Goal: Task Accomplishment & Management: Manage account settings

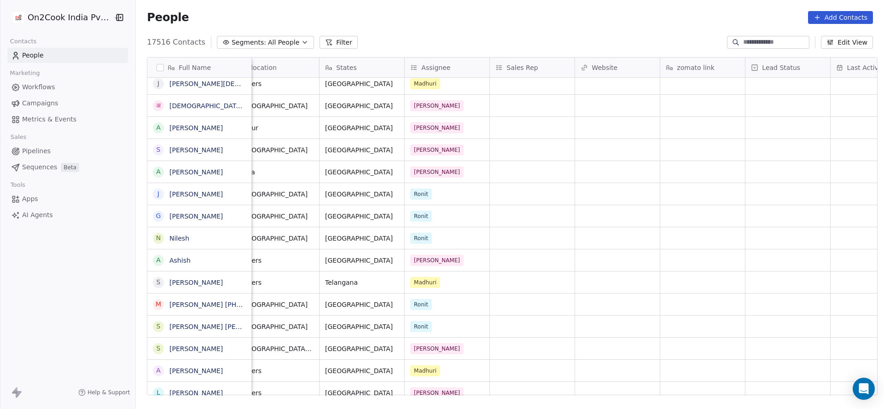
drag, startPoint x: 315, startPoint y: 39, endPoint x: 265, endPoint y: 68, distance: 57.3
click at [325, 40] on icon at bounding box center [328, 42] width 7 height 7
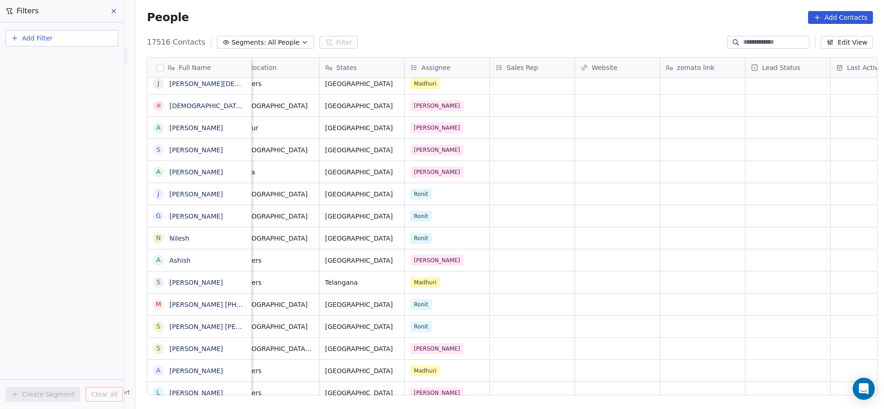
click at [89, 41] on button "Add Filter" at bounding box center [62, 38] width 113 height 17
click at [79, 59] on div "Contact properties" at bounding box center [61, 60] width 93 height 10
type input "***"
click at [64, 101] on div "General System Custom Assignee B2B Fields Ecommerce Subscription / SaaS" at bounding box center [62, 85] width 112 height 37
click at [70, 97] on div "Assignee" at bounding box center [61, 92] width 93 height 9
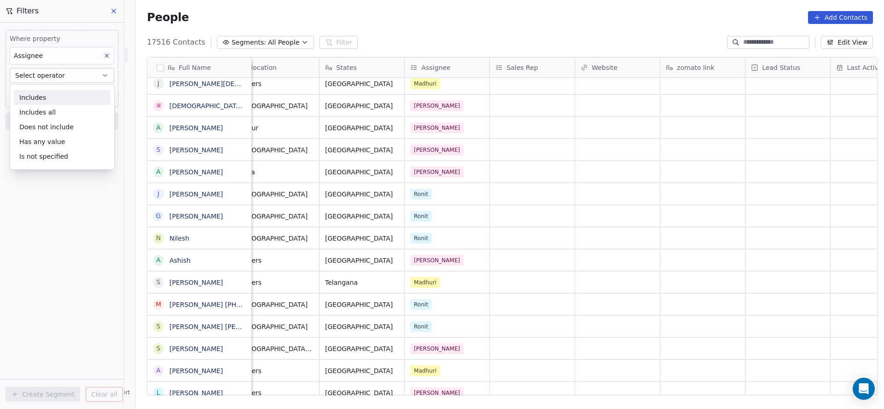
click at [70, 97] on div "Includes" at bounding box center [62, 97] width 97 height 15
click at [73, 90] on body "On2Cook India Pvt. Ltd. Contacts People Marketing Workflows Campaigns Metrics &…" at bounding box center [442, 204] width 884 height 409
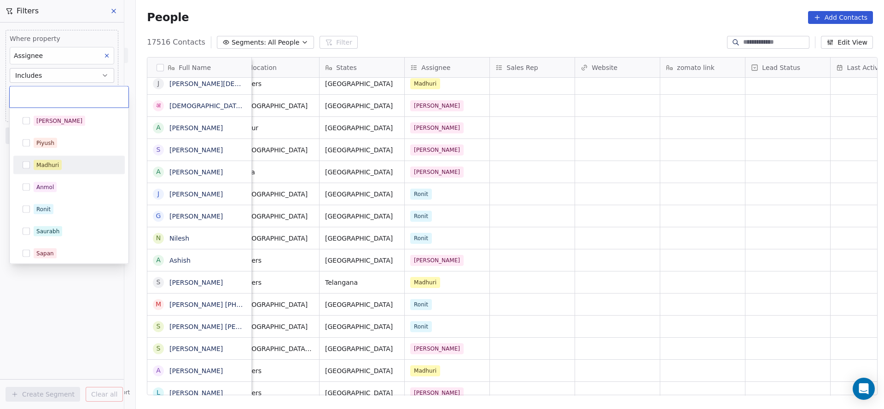
click at [59, 169] on span "Madhuri" at bounding box center [48, 165] width 28 height 10
click at [109, 284] on html "On2Cook India Pvt. Ltd. Contacts People Marketing Workflows Campaigns Metrics &…" at bounding box center [442, 204] width 884 height 409
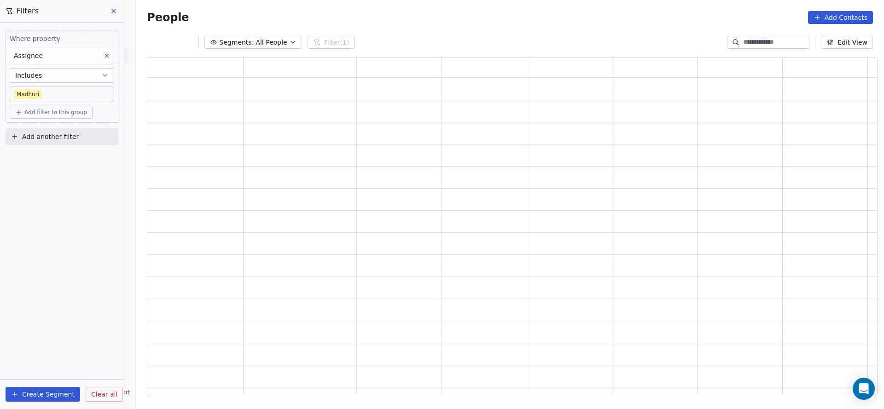
scroll to position [327, 719]
click at [41, 109] on span "Add filter to this group" at bounding box center [55, 112] width 63 height 7
click at [49, 131] on span "Contact properties" at bounding box center [49, 132] width 60 height 10
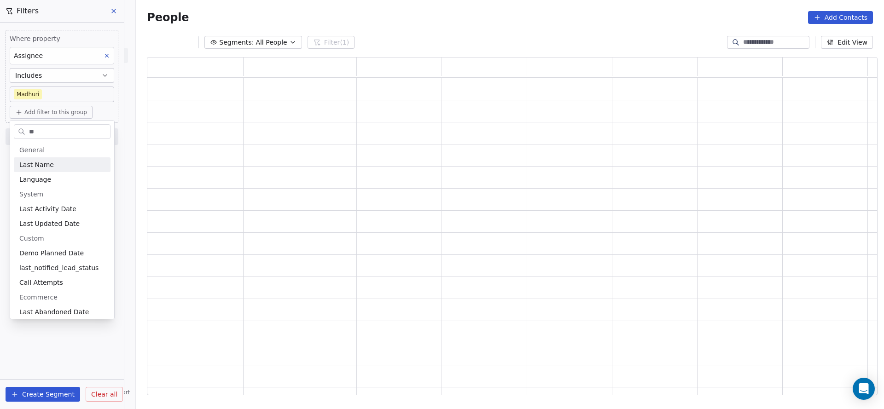
type input "***"
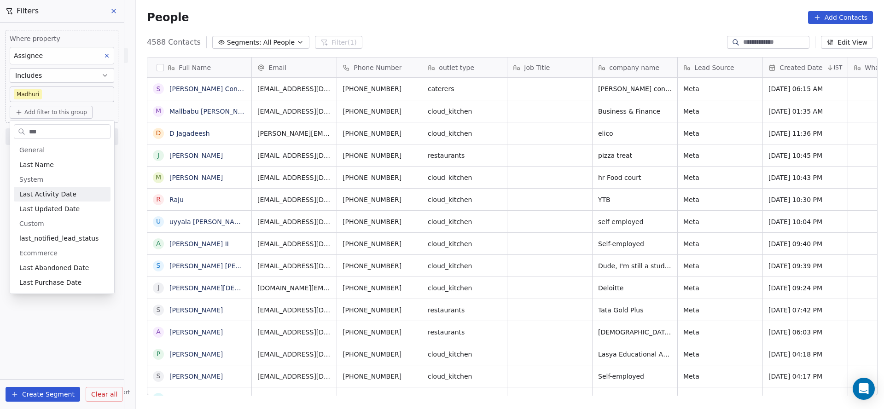
scroll to position [349, 741]
click at [111, 33] on html "On2Cook India Pvt. Ltd. Contacts People Marketing Workflows Campaigns Metrics &…" at bounding box center [442, 204] width 884 height 409
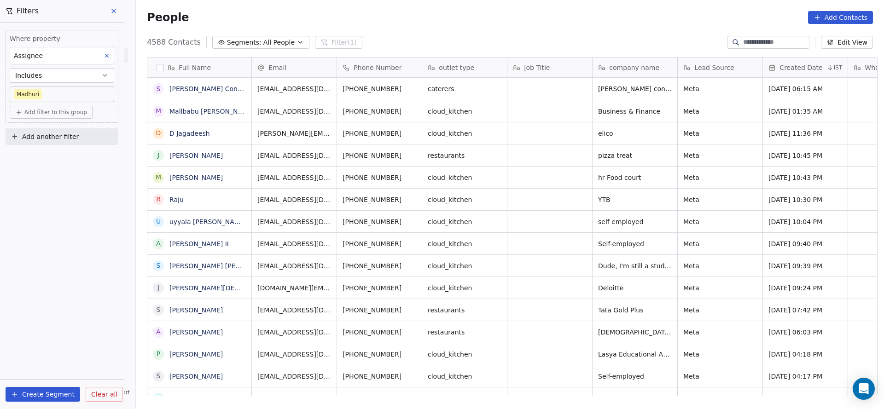
click at [35, 264] on div "Where property Assignee Includes [PERSON_NAME] Add filter to this group Add ano…" at bounding box center [62, 216] width 124 height 387
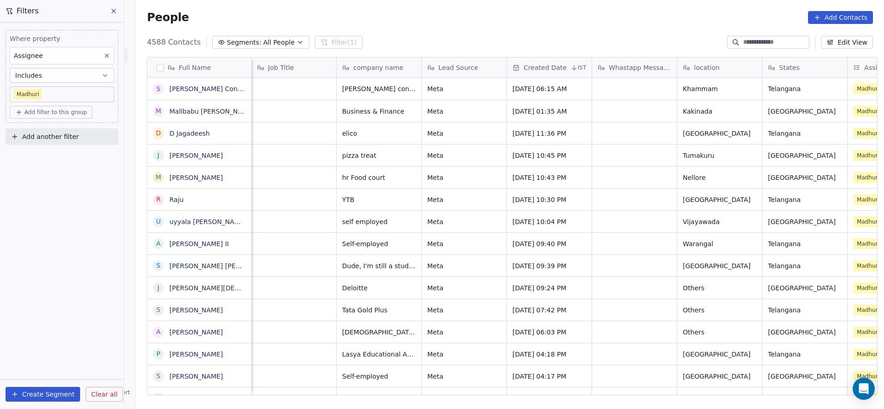
click at [90, 260] on div "Where property Assignee Includes [PERSON_NAME] Add filter to this group Add ano…" at bounding box center [62, 216] width 124 height 387
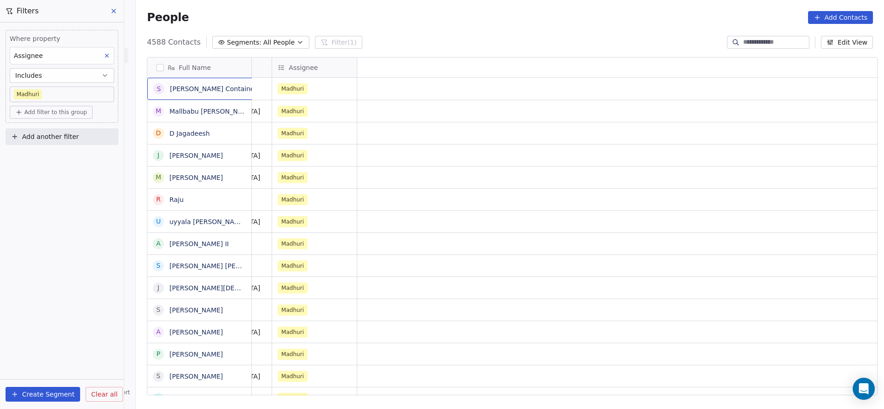
scroll to position [0, 0]
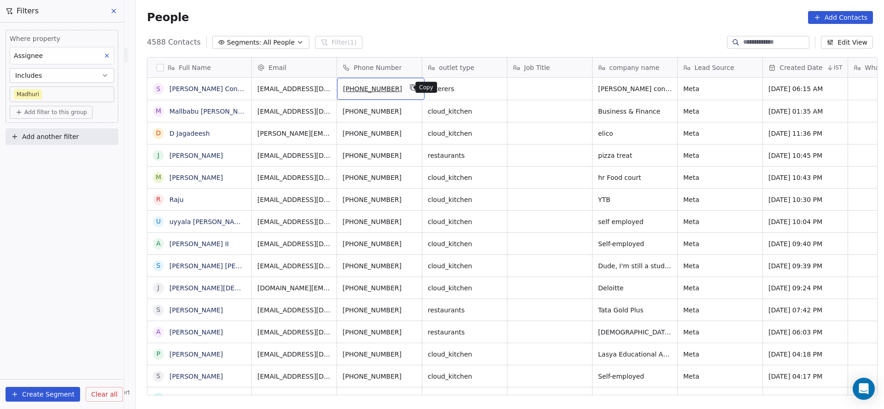
click at [410, 84] on icon "grid" at bounding box center [413, 87] width 7 height 7
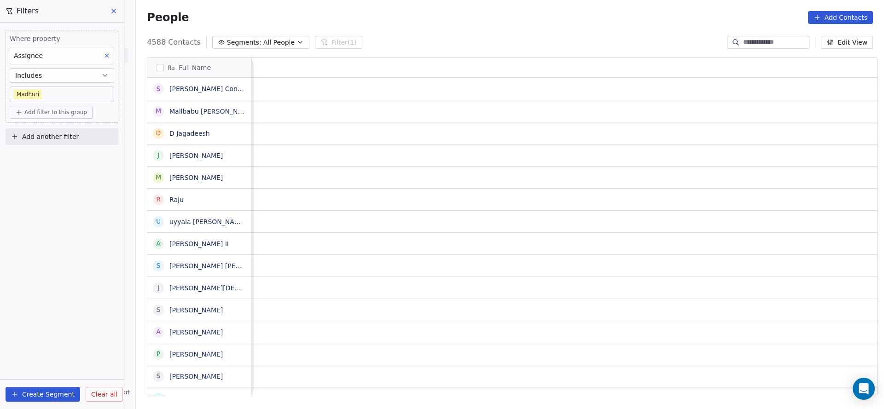
scroll to position [0, 1195]
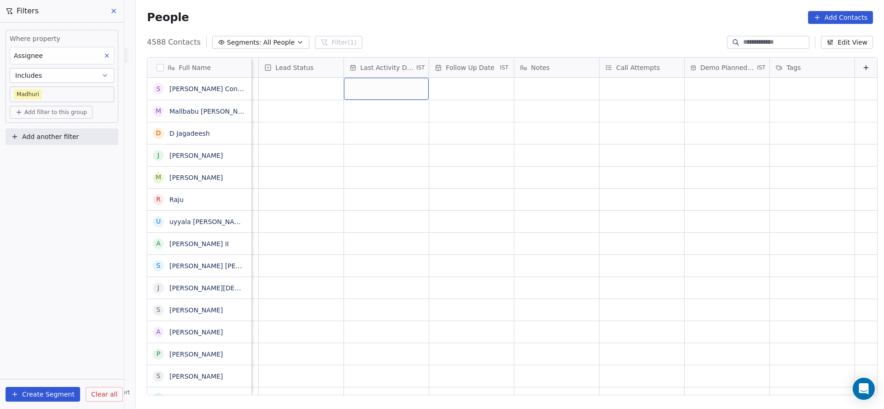
click at [379, 83] on div "grid" at bounding box center [386, 89] width 85 height 22
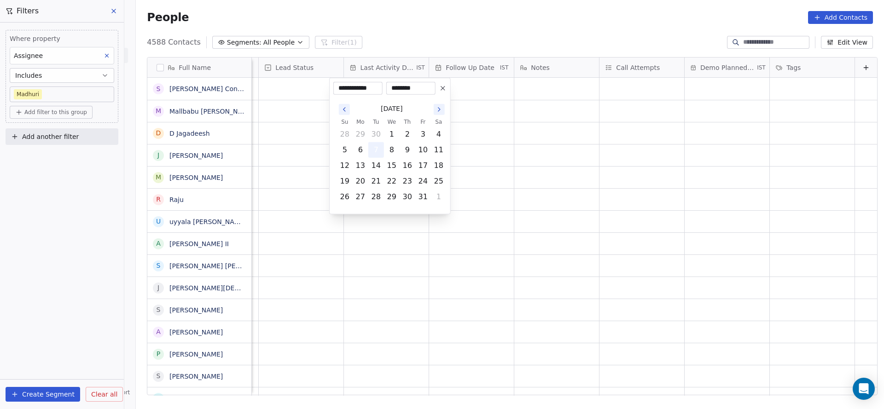
click at [382, 152] on button "7" at bounding box center [376, 150] width 15 height 15
drag, startPoint x: 296, startPoint y: 141, endPoint x: 475, endPoint y: 77, distance: 190.0
click at [297, 141] on html "On2Cook India Pvt. Ltd. Contacts People Marketing Workflows Campaigns Metrics &…" at bounding box center [442, 204] width 884 height 409
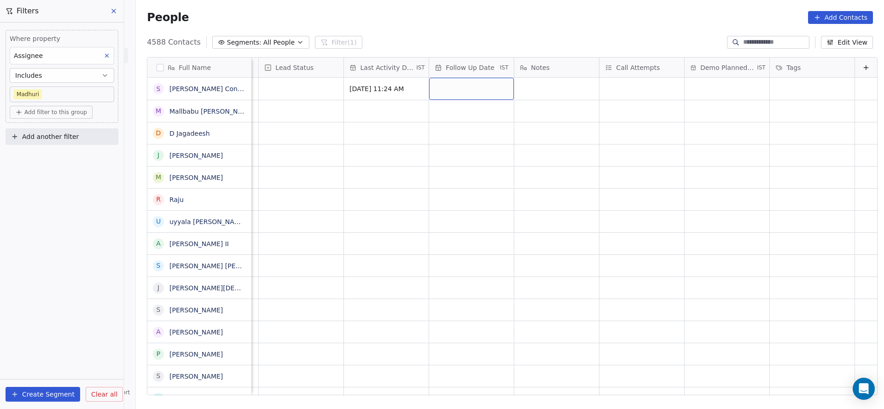
click at [473, 93] on div "grid" at bounding box center [471, 89] width 85 height 22
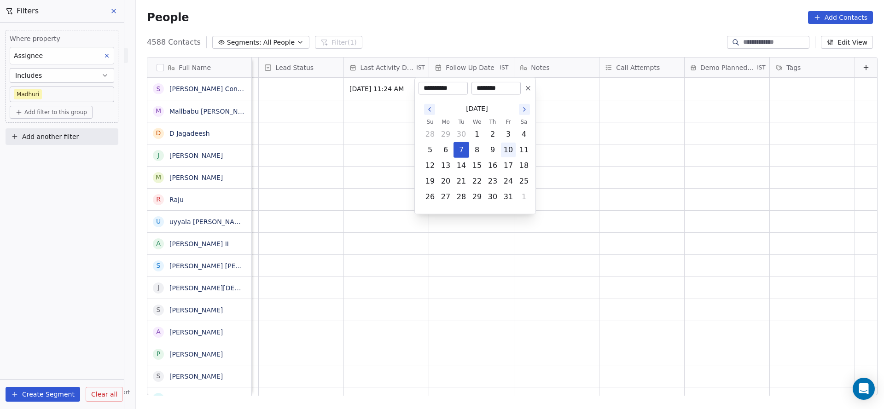
click at [509, 156] on button "10" at bounding box center [508, 150] width 15 height 15
click at [449, 166] on button "13" at bounding box center [445, 165] width 15 height 15
type input "**********"
click at [344, 160] on html "On2Cook India Pvt. Ltd. Contacts People Marketing Workflows Campaigns Metrics &…" at bounding box center [442, 204] width 884 height 409
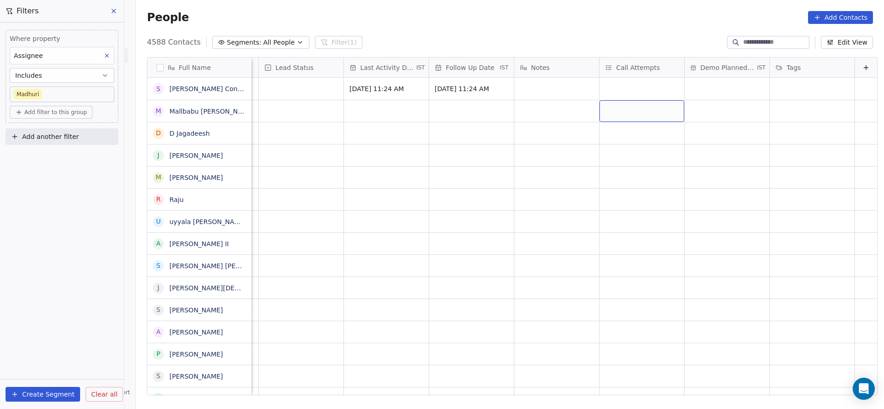
click at [621, 101] on div "grid" at bounding box center [641, 111] width 85 height 22
click at [603, 87] on html "On2Cook India Pvt. Ltd. Contacts People Marketing Workflows Campaigns Metrics &…" at bounding box center [442, 204] width 884 height 409
click at [603, 87] on div "grid" at bounding box center [641, 89] width 85 height 22
click at [610, 93] on div "grid" at bounding box center [641, 89] width 85 height 22
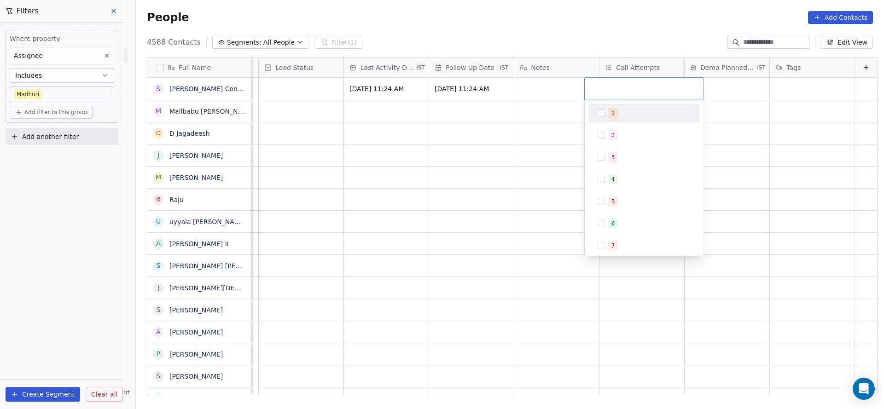
click at [609, 112] on span "1" at bounding box center [612, 113] width 9 height 10
click at [544, 122] on html "On2Cook India Pvt. Ltd. Contacts People Marketing Workflows Campaigns Metrics &…" at bounding box center [442, 204] width 884 height 409
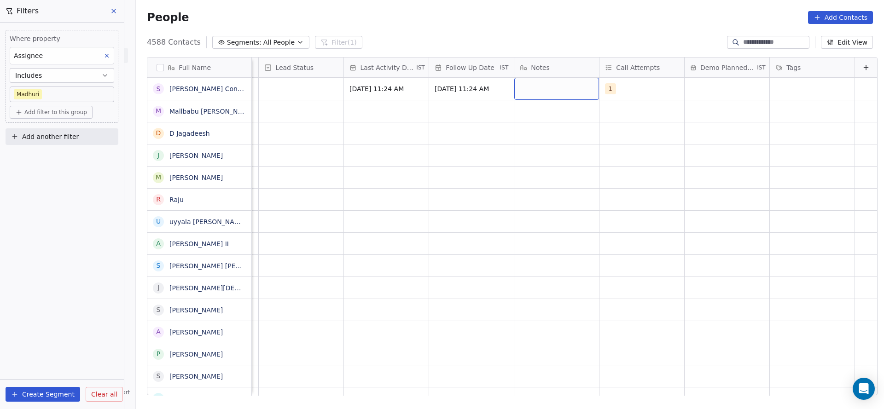
click at [540, 92] on div "grid" at bounding box center [556, 89] width 85 height 22
type textarea "**********"
click at [442, 170] on html "On2Cook India Pvt. Ltd. Contacts People Marketing Workflows Campaigns Metrics &…" at bounding box center [442, 204] width 884 height 409
click at [295, 95] on div "grid" at bounding box center [301, 89] width 85 height 22
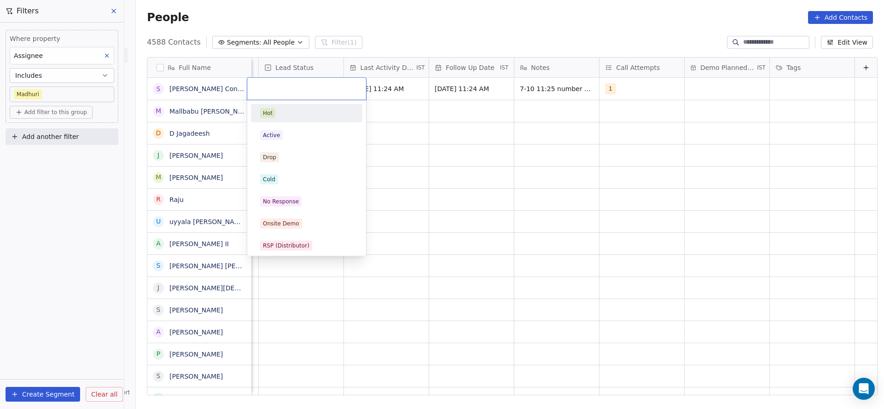
scroll to position [0, 1192]
click at [280, 195] on div "No Response" at bounding box center [307, 201] width 104 height 15
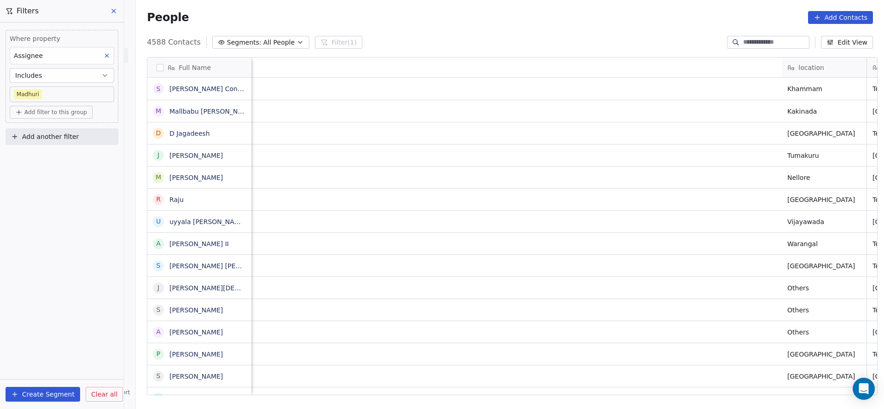
scroll to position [0, 1002]
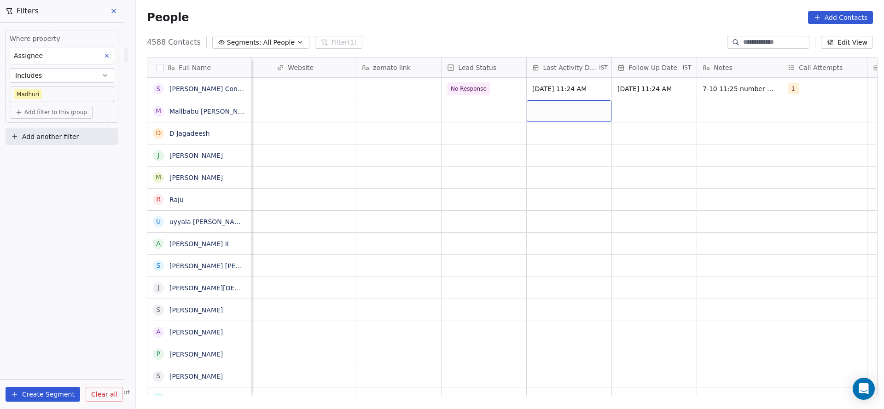
click at [545, 113] on div "grid" at bounding box center [569, 111] width 85 height 22
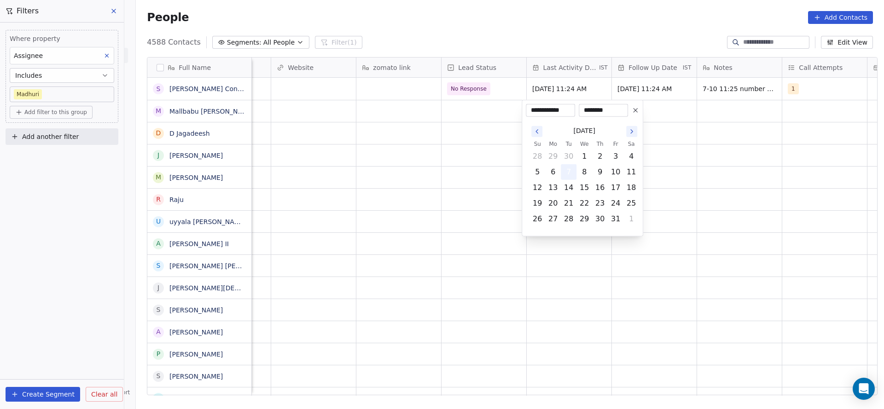
click at [563, 168] on button "7" at bounding box center [568, 172] width 15 height 15
click at [417, 156] on html "On2Cook India Pvt. Ltd. Contacts People Marketing Workflows Campaigns Metrics &…" at bounding box center [442, 204] width 884 height 409
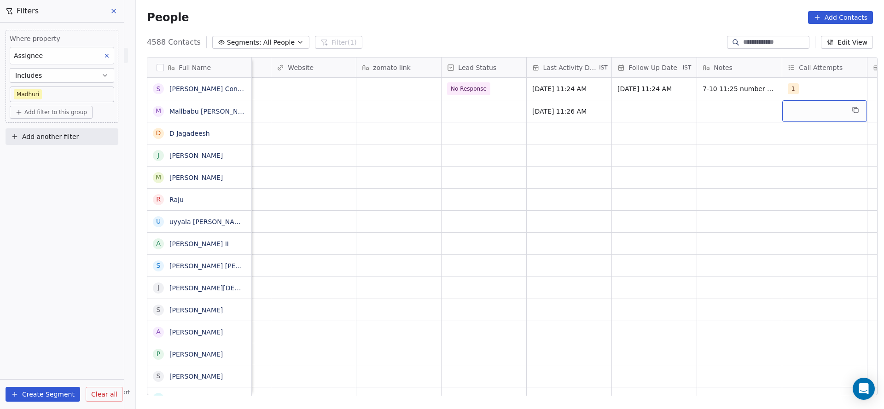
click at [803, 116] on div "grid" at bounding box center [824, 111] width 85 height 22
click at [799, 133] on div "1" at bounding box center [825, 135] width 82 height 10
click at [619, 148] on html "On2Cook India Pvt. Ltd. Contacts People Marketing Workflows Campaigns Metrics &…" at bounding box center [442, 204] width 884 height 409
click at [623, 113] on div "grid" at bounding box center [654, 111] width 85 height 22
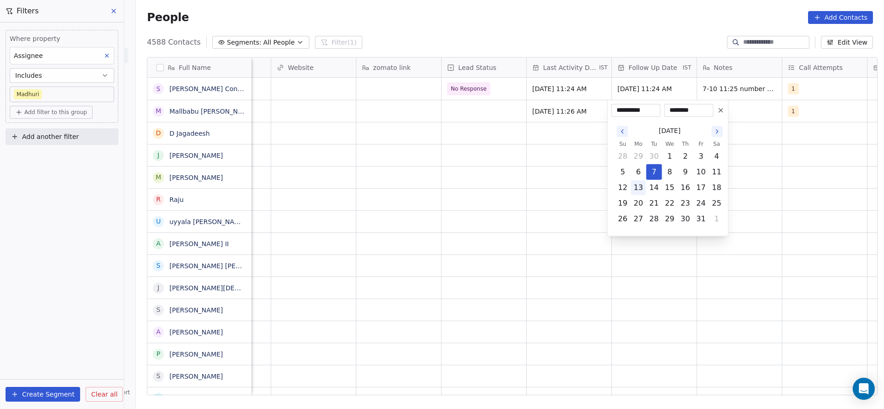
click at [644, 190] on button "13" at bounding box center [638, 187] width 15 height 15
type input "**********"
click at [418, 176] on html "On2Cook India Pvt. Ltd. Contacts People Marketing Workflows Campaigns Metrics &…" at bounding box center [442, 204] width 884 height 409
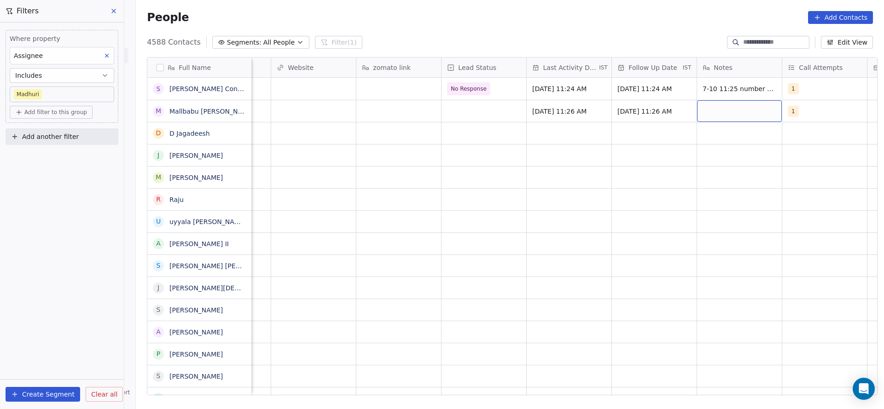
click at [710, 117] on div "grid" at bounding box center [739, 111] width 85 height 22
type textarea "**********"
click at [579, 144] on html "On2Cook India Pvt. Ltd. Contacts People Marketing Workflows Campaigns Metrics &…" at bounding box center [442, 204] width 884 height 409
click at [493, 112] on div "grid" at bounding box center [483, 111] width 85 height 22
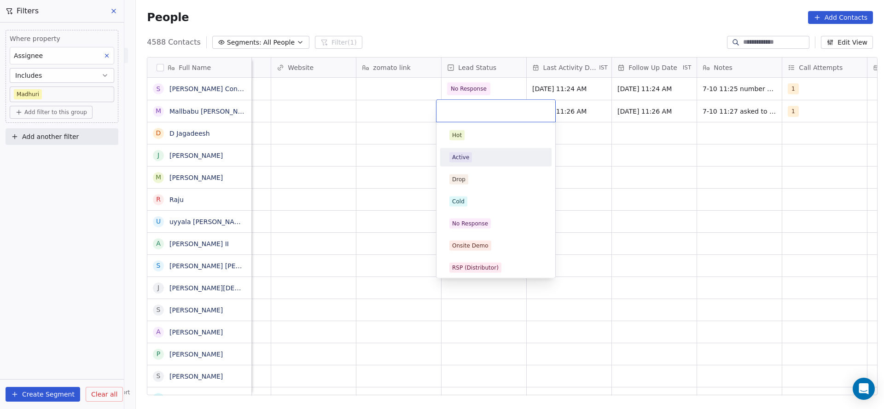
click at [486, 150] on div "Active" at bounding box center [496, 157] width 104 height 15
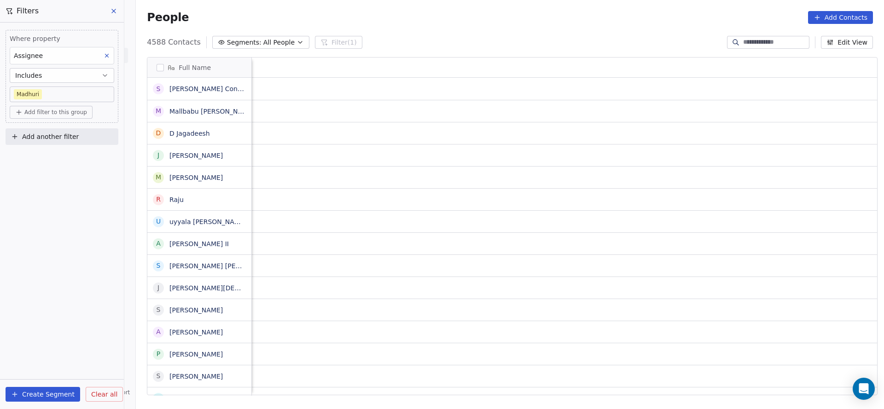
scroll to position [0, 1195]
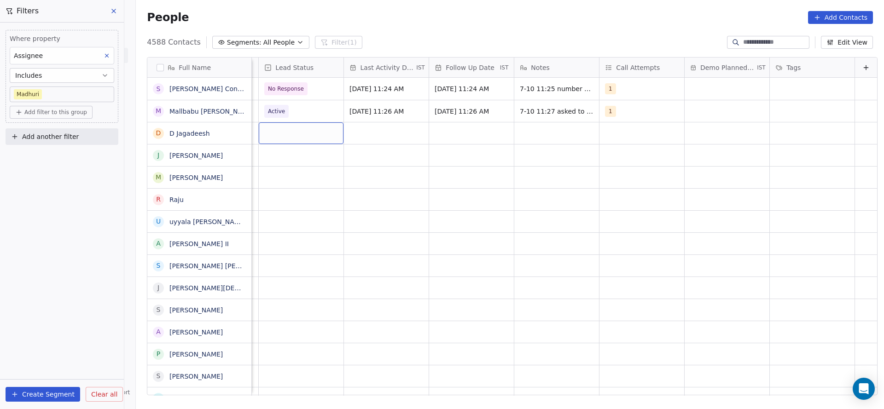
click at [284, 143] on div "grid" at bounding box center [301, 133] width 85 height 22
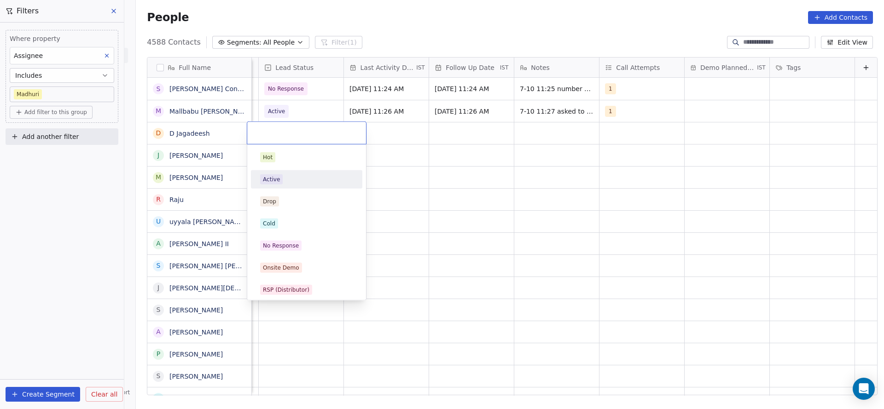
scroll to position [0, 1192]
click at [285, 242] on div "No Response" at bounding box center [281, 246] width 36 height 8
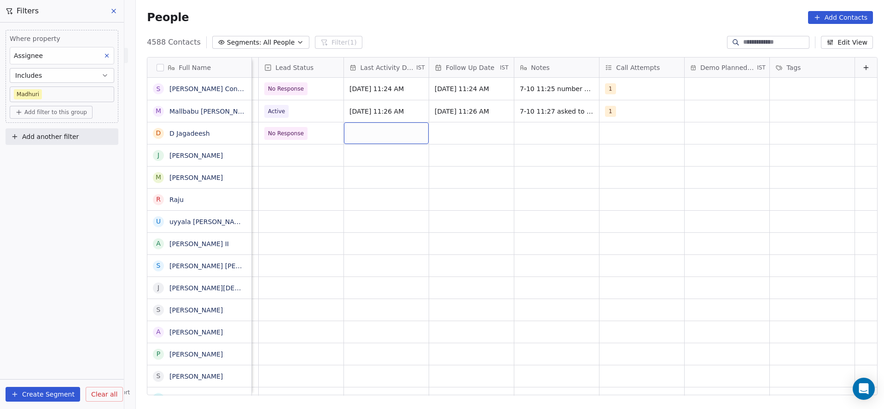
click at [376, 134] on div "grid" at bounding box center [386, 133] width 85 height 22
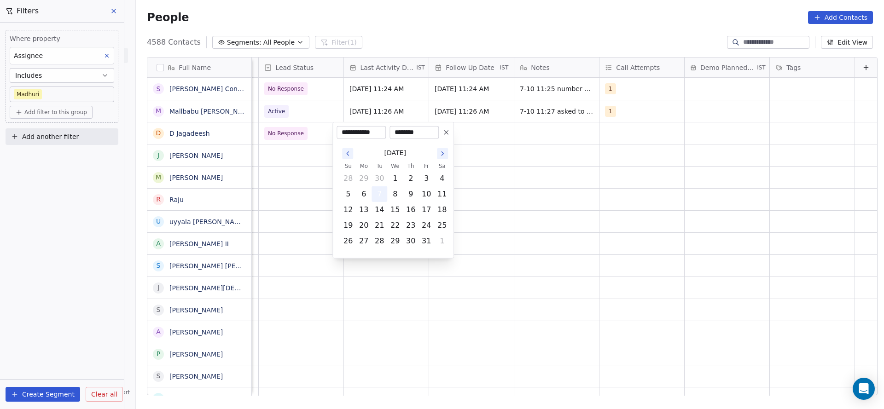
click at [383, 189] on button "7" at bounding box center [379, 194] width 15 height 15
click at [306, 207] on html "On2Cook India Pvt. Ltd. Contacts People Marketing Workflows Campaigns Metrics &…" at bounding box center [442, 204] width 884 height 409
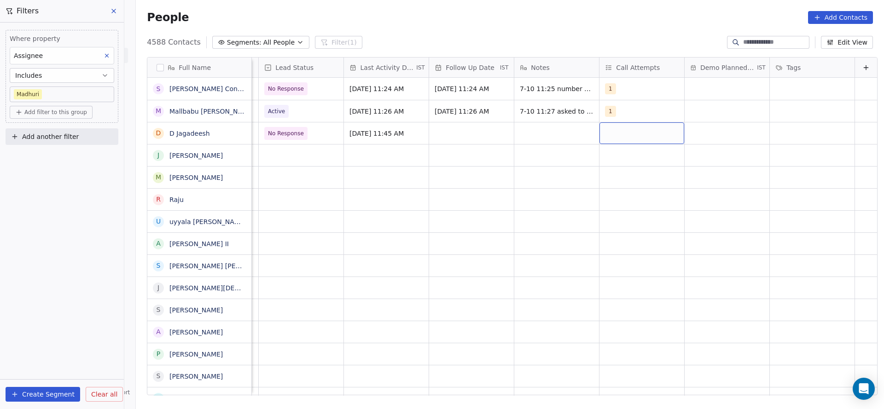
click at [605, 135] on div "grid" at bounding box center [641, 133] width 85 height 22
click at [610, 157] on div "1" at bounding box center [647, 157] width 104 height 15
click at [437, 185] on html "On2Cook India Pvt. Ltd. Contacts People Marketing Workflows Campaigns Metrics &…" at bounding box center [442, 204] width 884 height 409
click at [443, 135] on div "grid" at bounding box center [471, 133] width 85 height 22
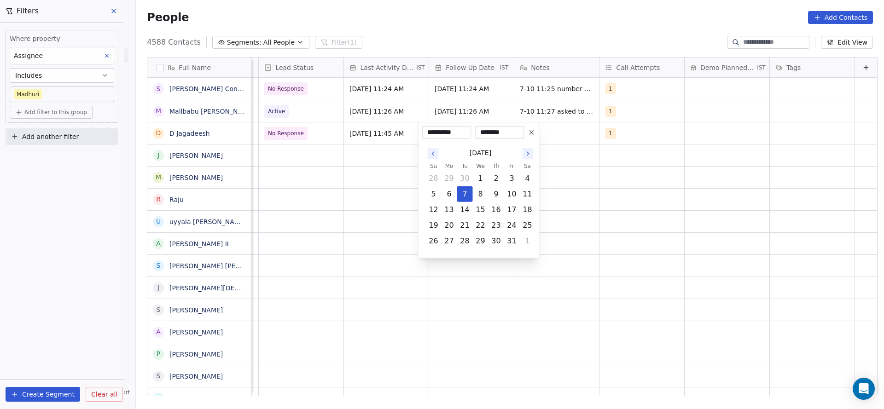
click at [464, 194] on button "7" at bounding box center [464, 194] width 15 height 15
drag, startPoint x: 374, startPoint y: 194, endPoint x: 541, endPoint y: 135, distance: 177.0
click at [391, 189] on html "On2Cook India Pvt. Ltd. Contacts People Marketing Workflows Campaigns Metrics &…" at bounding box center [442, 204] width 884 height 409
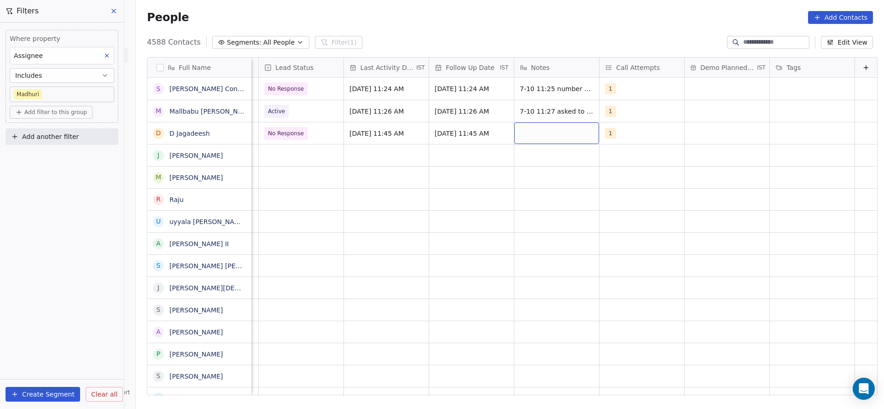
click at [541, 135] on div "grid" at bounding box center [556, 133] width 85 height 22
type textarea "**********"
click at [478, 197] on html "On2Cook India Pvt. Ltd. Contacts People Marketing Workflows Campaigns Metrics &…" at bounding box center [442, 204] width 884 height 409
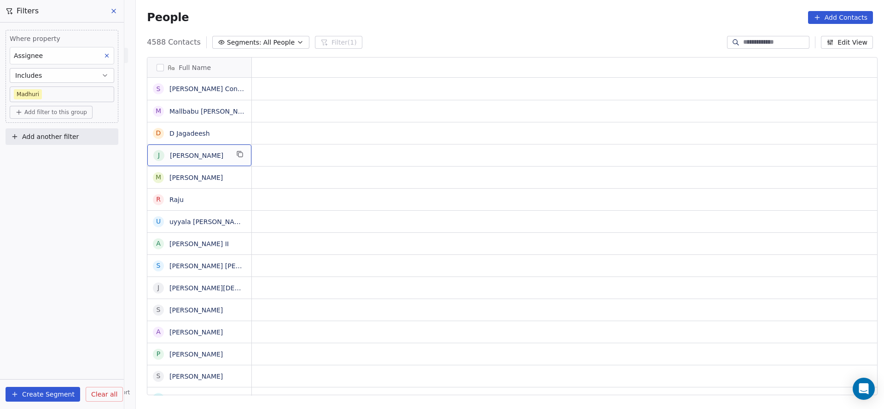
scroll to position [0, 0]
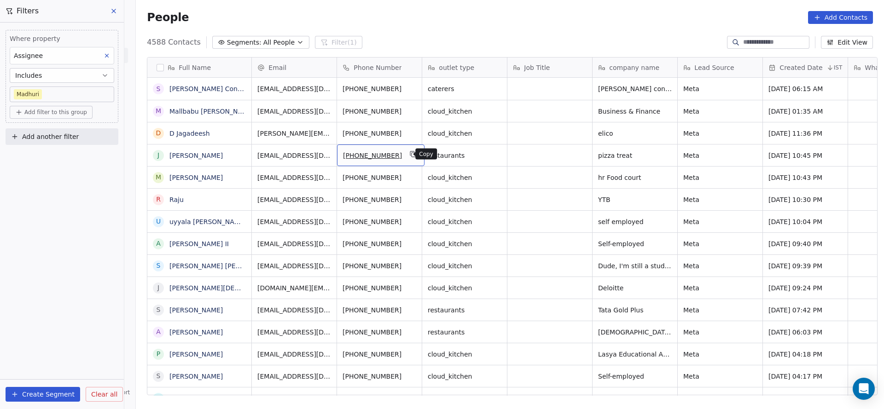
click at [410, 156] on icon "grid" at bounding box center [413, 153] width 7 height 7
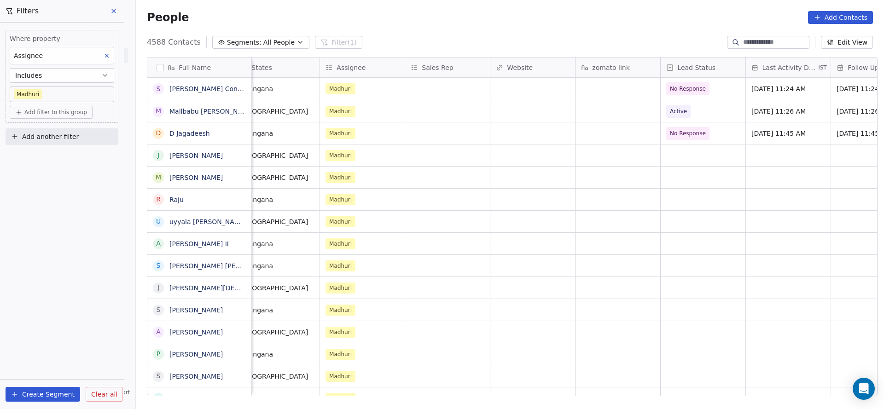
scroll to position [0, 1016]
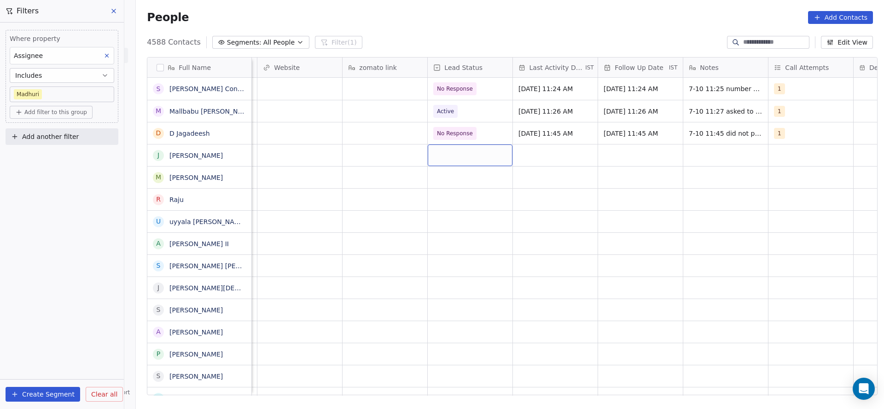
click at [443, 149] on div "grid" at bounding box center [470, 156] width 85 height 22
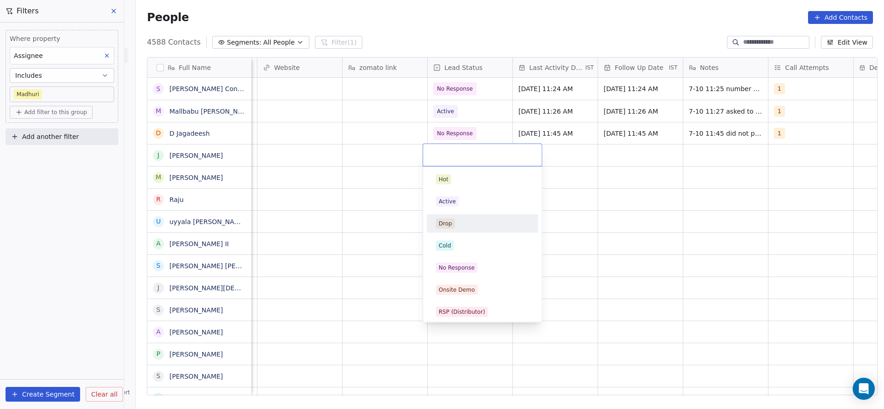
scroll to position [138, 0]
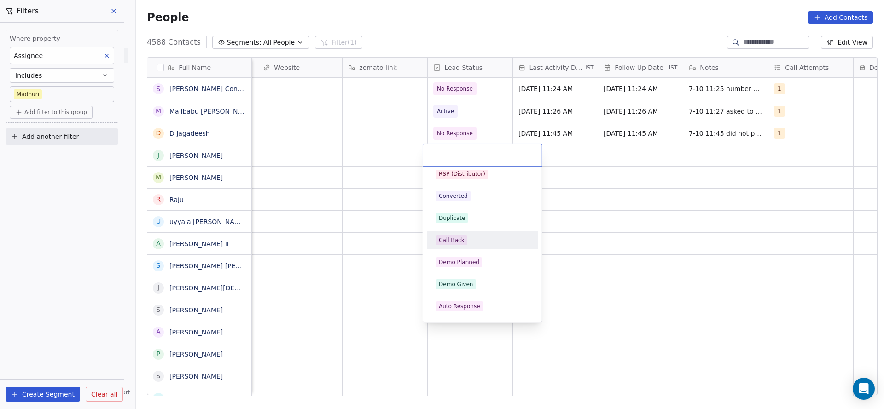
click at [462, 244] on span "Call Back" at bounding box center [451, 240] width 31 height 10
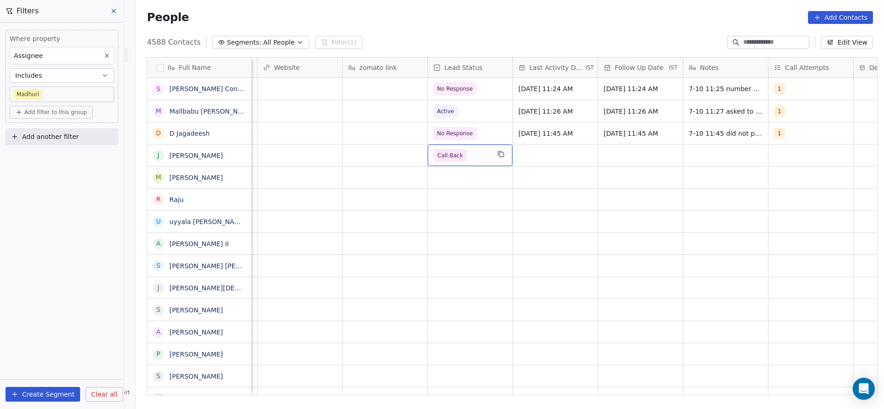
drag, startPoint x: 337, startPoint y: 247, endPoint x: 431, endPoint y: 216, distance: 98.4
click at [558, 156] on div "grid" at bounding box center [555, 156] width 85 height 22
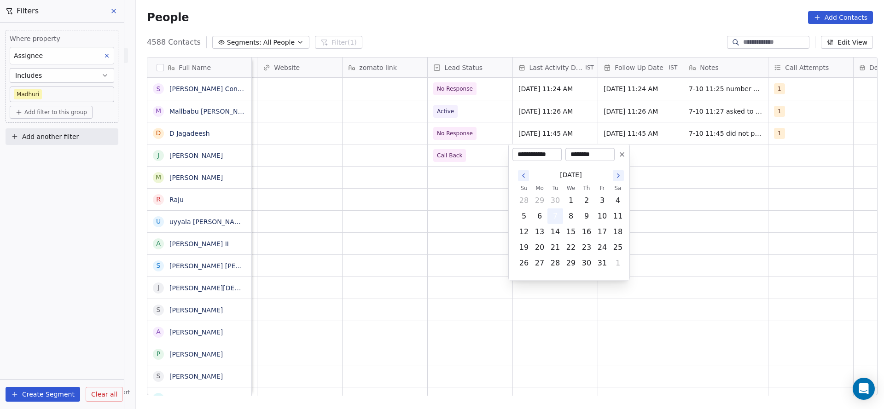
click at [555, 217] on button "7" at bounding box center [555, 216] width 15 height 15
drag, startPoint x: 431, startPoint y: 228, endPoint x: 786, endPoint y: 153, distance: 362.2
click at [445, 225] on html "On2Cook India Pvt. Ltd. Contacts People Marketing Workflows Campaigns Metrics &…" at bounding box center [442, 204] width 884 height 409
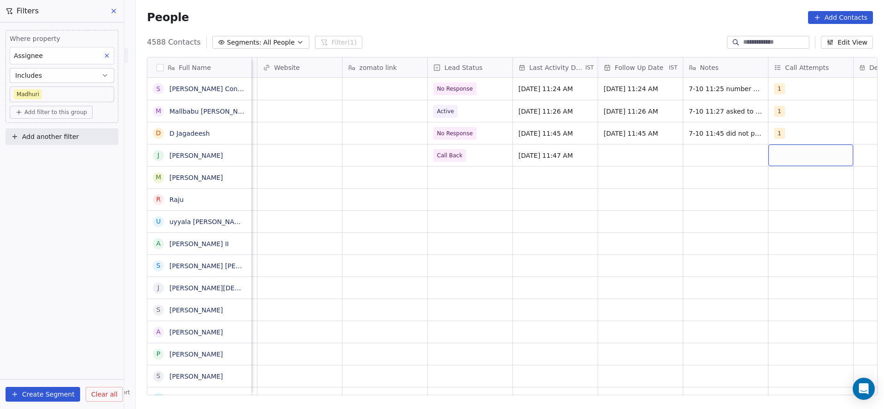
click at [786, 153] on div "grid" at bounding box center [810, 156] width 85 height 22
click at [784, 178] on span "1" at bounding box center [788, 179] width 9 height 10
click at [689, 189] on html "On2Cook India Pvt. Ltd. Contacts People Marketing Workflows Campaigns Metrics &…" at bounding box center [442, 204] width 884 height 409
click at [654, 161] on div "grid" at bounding box center [640, 156] width 85 height 22
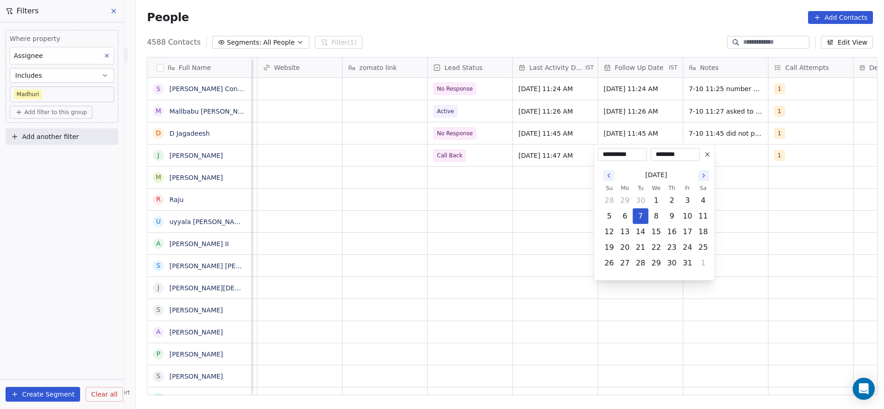
click at [637, 232] on button "14" at bounding box center [640, 232] width 15 height 15
type input "**********"
drag, startPoint x: 538, startPoint y: 211, endPoint x: 719, endPoint y: 150, distance: 191.7
click at [544, 209] on html "On2Cook India Pvt. Ltd. Contacts People Marketing Workflows Campaigns Metrics &…" at bounding box center [442, 204] width 884 height 409
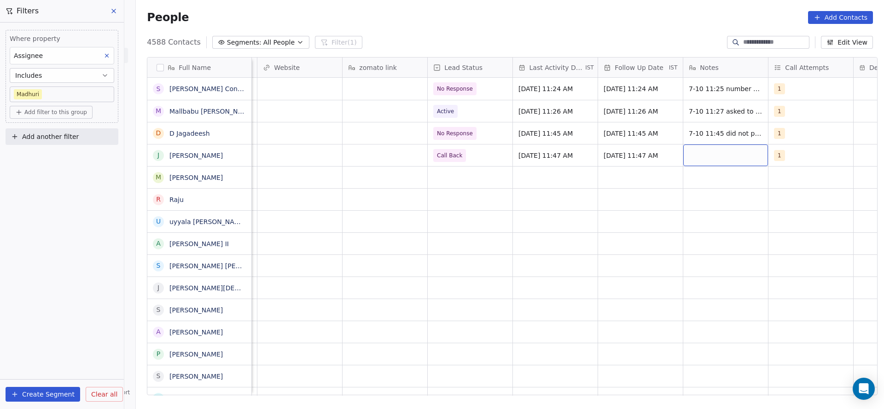
click at [716, 150] on div "grid" at bounding box center [725, 156] width 85 height 22
type textarea "**********"
click at [612, 193] on html "On2Cook India Pvt. Ltd. Contacts People Marketing Workflows Campaigns Metrics &…" at bounding box center [442, 204] width 884 height 409
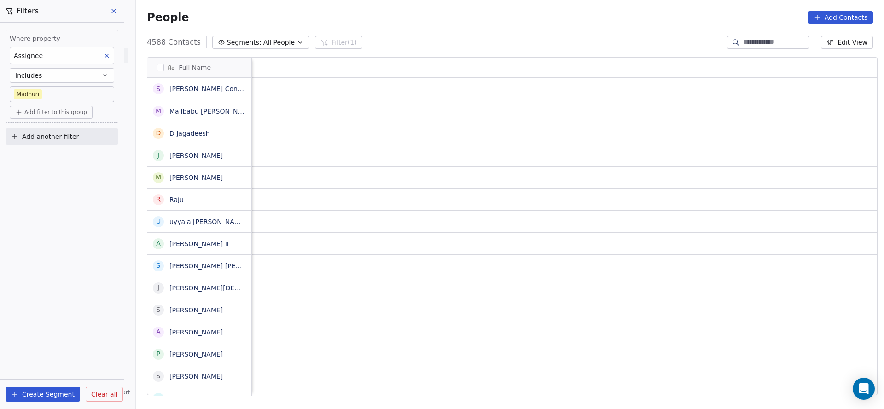
scroll to position [0, 1195]
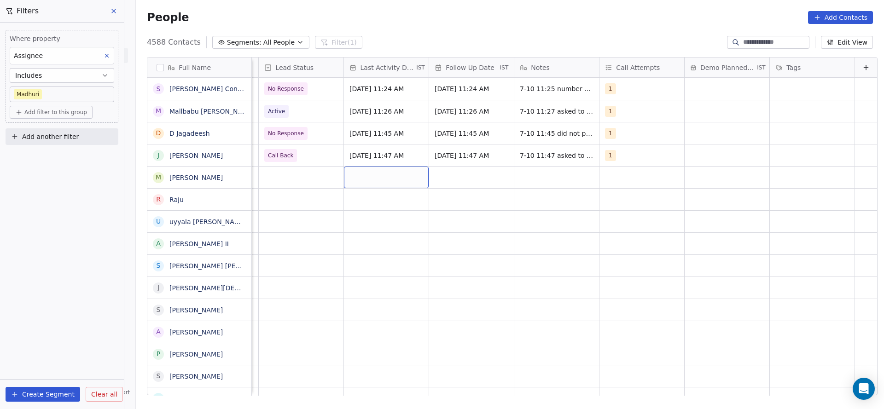
click at [383, 175] on div "grid" at bounding box center [386, 178] width 85 height 22
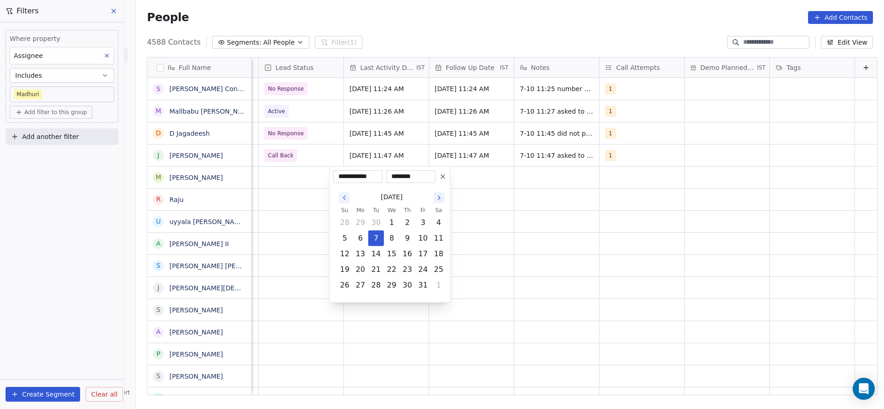
click at [378, 237] on button "7" at bounding box center [376, 238] width 15 height 15
click at [282, 202] on html "On2Cook India Pvt. Ltd. Contacts People Marketing Workflows Campaigns Metrics &…" at bounding box center [442, 204] width 884 height 409
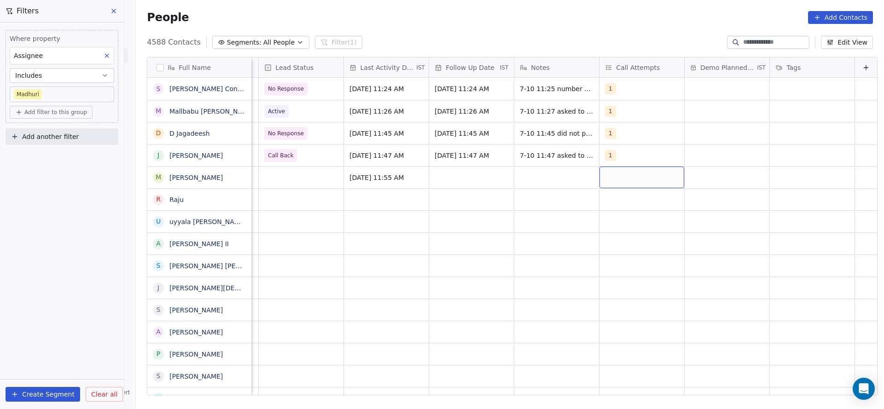
click at [640, 184] on div "grid" at bounding box center [641, 178] width 85 height 22
click at [612, 195] on div "1" at bounding box center [644, 201] width 104 height 15
click at [461, 236] on html "On2Cook India Pvt. Ltd. Contacts People Marketing Workflows Campaigns Metrics &…" at bounding box center [442, 204] width 884 height 409
click at [450, 180] on div "grid" at bounding box center [471, 178] width 85 height 22
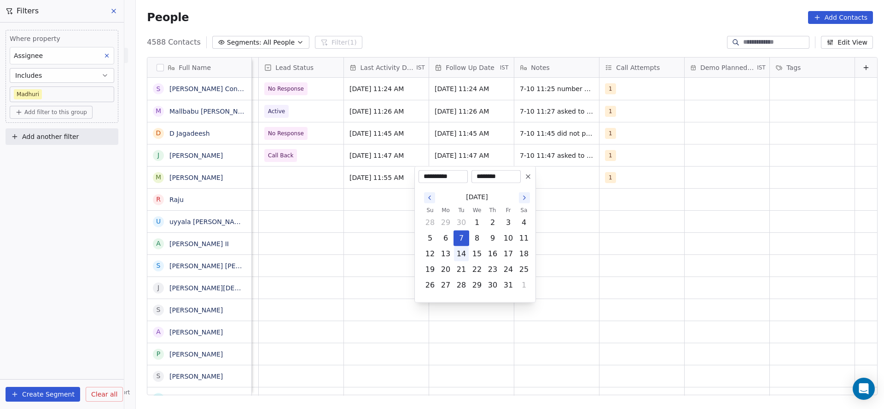
click at [462, 249] on button "14" at bounding box center [461, 254] width 15 height 15
type input "**********"
click at [382, 229] on html "On2Cook India Pvt. Ltd. Contacts People Marketing Workflows Campaigns Metrics &…" at bounding box center [442, 204] width 884 height 409
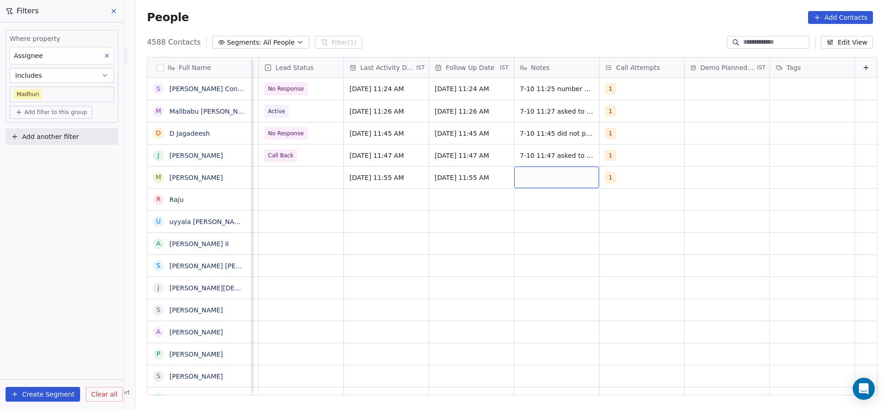
click at [516, 179] on div "grid" at bounding box center [556, 178] width 85 height 22
type textarea "**********"
click at [280, 193] on html "On2Cook India Pvt. Ltd. Contacts People Marketing Workflows Campaigns Metrics &…" at bounding box center [442, 204] width 884 height 409
click at [290, 174] on div "grid" at bounding box center [301, 178] width 85 height 22
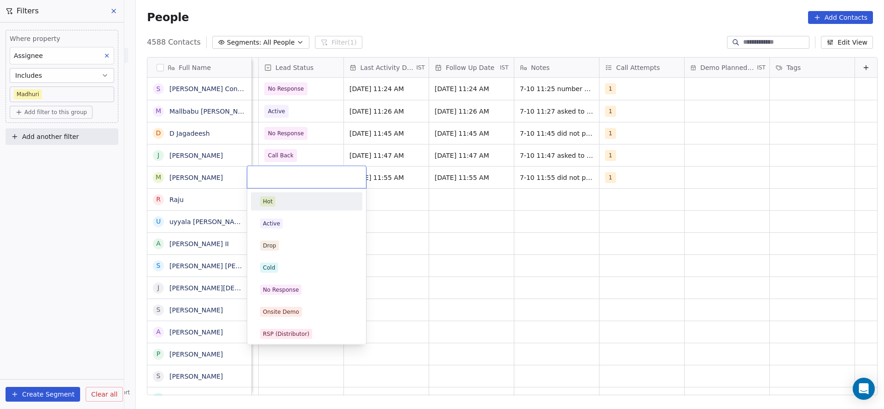
scroll to position [0, 1192]
click at [284, 294] on span "No Response" at bounding box center [280, 290] width 41 height 10
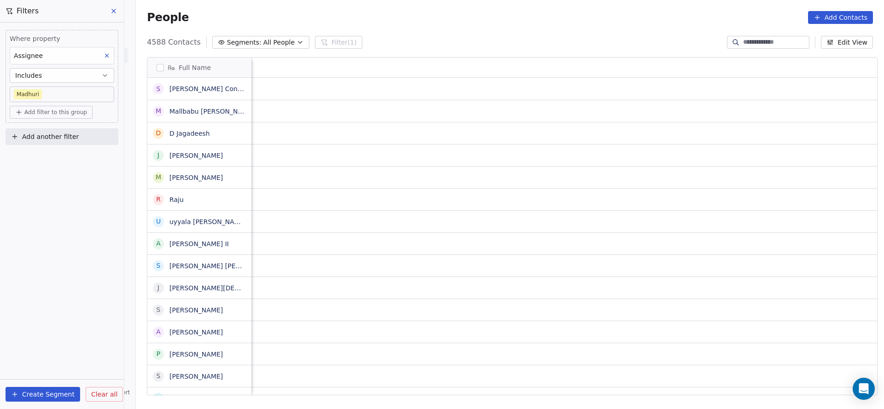
scroll to position [0, 1098]
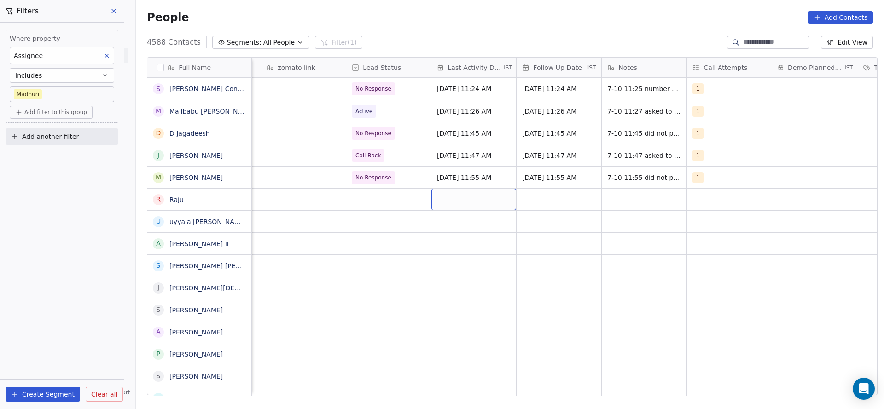
click at [451, 195] on div "grid" at bounding box center [473, 200] width 85 height 22
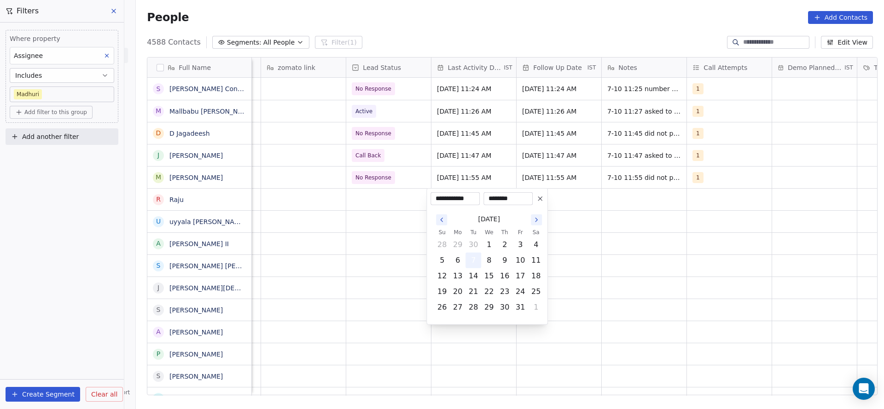
click at [474, 260] on button "7" at bounding box center [473, 260] width 15 height 15
drag, startPoint x: 360, startPoint y: 233, endPoint x: 730, endPoint y: 188, distance: 372.4
click at [427, 229] on html "On2Cook India Pvt. Ltd. Contacts People Marketing Workflows Campaigns Metrics &…" at bounding box center [442, 204] width 884 height 409
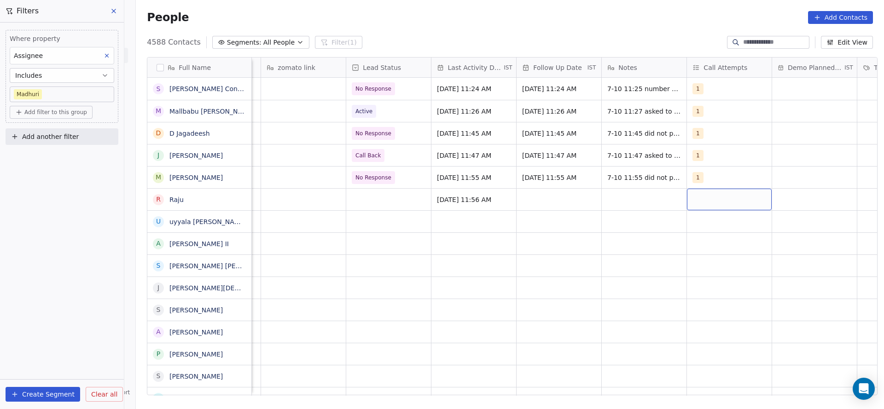
click at [711, 203] on div "grid" at bounding box center [729, 200] width 85 height 22
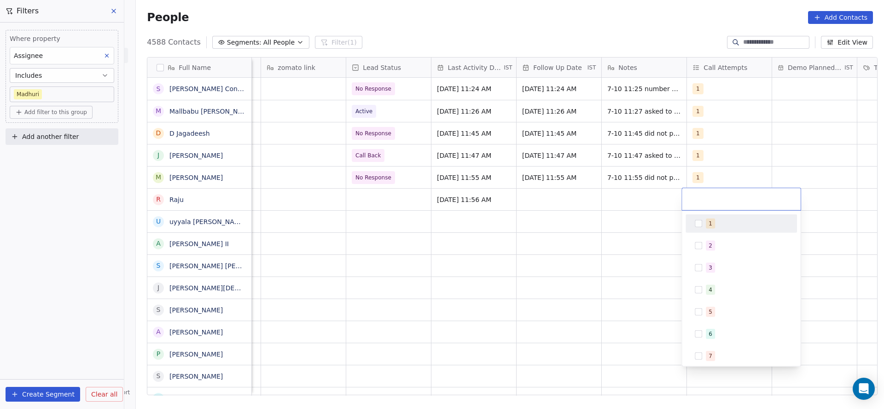
drag, startPoint x: 703, startPoint y: 224, endPoint x: 571, endPoint y: 225, distance: 131.6
click at [703, 224] on div "1" at bounding box center [741, 223] width 104 height 15
click at [556, 232] on html "On2Cook India Pvt. Ltd. Contacts People Marketing Workflows Campaigns Metrics &…" at bounding box center [442, 204] width 884 height 409
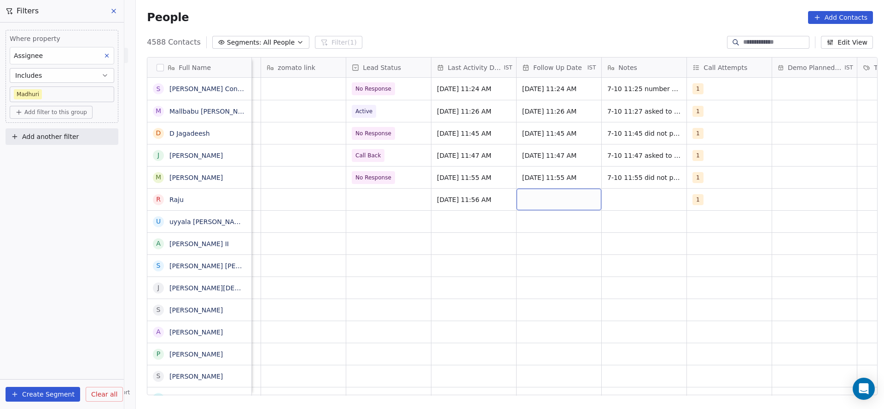
click at [554, 202] on div "grid" at bounding box center [558, 200] width 85 height 22
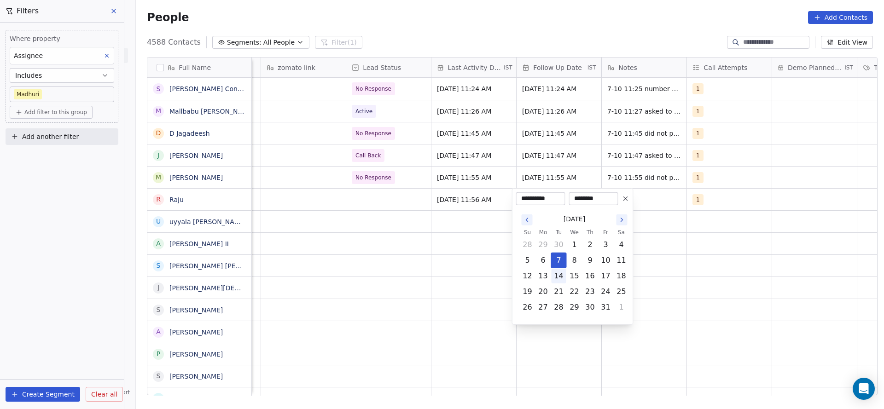
click at [560, 280] on button "14" at bounding box center [558, 276] width 15 height 15
type input "**********"
drag, startPoint x: 343, startPoint y: 266, endPoint x: 650, endPoint y: 175, distance: 320.0
click at [402, 242] on html "On2Cook India Pvt. Ltd. Contacts People Marketing Workflows Campaigns Metrics &…" at bounding box center [442, 204] width 884 height 409
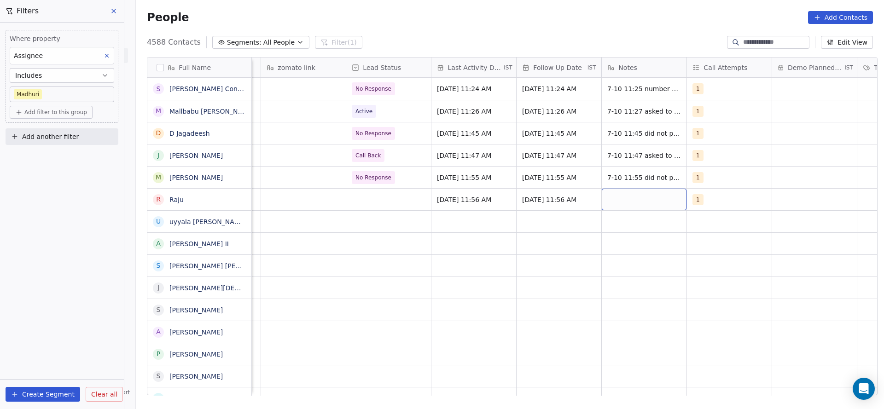
click at [631, 197] on div "grid" at bounding box center [644, 200] width 85 height 22
type textarea "**********"
click at [463, 186] on html "On2Cook India Pvt. Ltd. Contacts People Marketing Workflows Campaigns Metrics &…" at bounding box center [442, 204] width 884 height 409
click at [386, 202] on div "grid" at bounding box center [388, 200] width 85 height 22
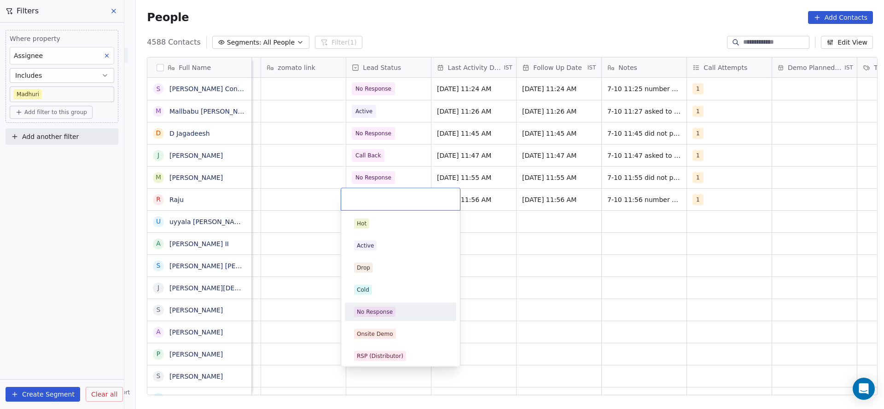
click at [381, 312] on div "No Response" at bounding box center [375, 312] width 36 height 8
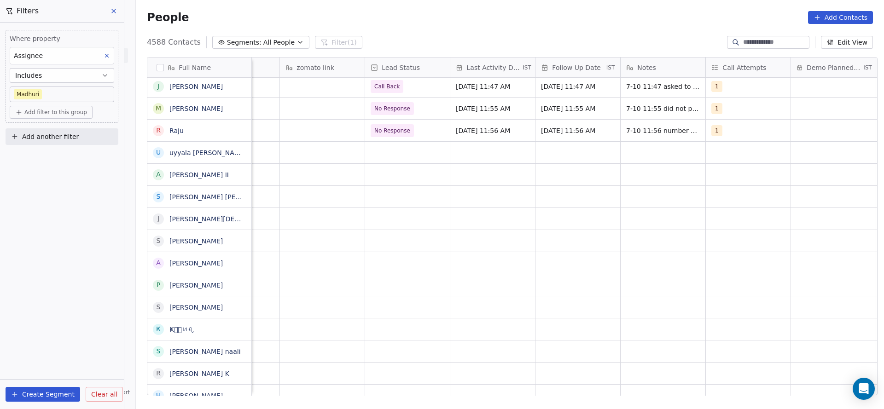
scroll to position [0, 1080]
click at [496, 153] on div "grid" at bounding box center [491, 153] width 85 height 22
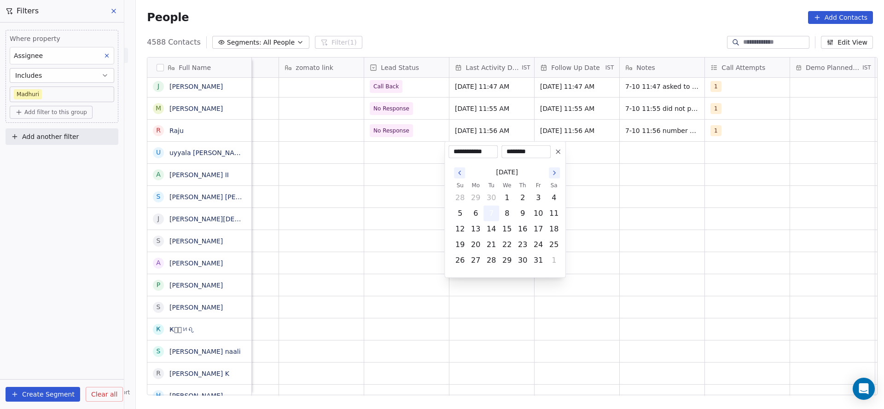
click at [495, 215] on button "7" at bounding box center [491, 213] width 15 height 15
drag, startPoint x: 384, startPoint y: 203, endPoint x: 769, endPoint y: 155, distance: 388.2
click at [393, 202] on html "On2Cook India Pvt. Ltd. Contacts People Marketing Workflows Campaigns Metrics &…" at bounding box center [442, 204] width 884 height 409
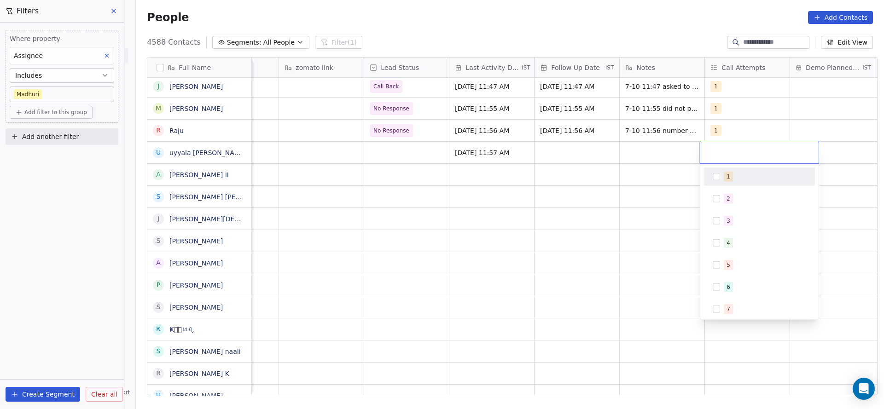
click at [717, 185] on div "1 2 3 4 5 6 7 8 9 10" at bounding box center [758, 276] width 111 height 217
click at [613, 185] on html "On2Cook India Pvt. Ltd. Contacts People Marketing Workflows Campaigns Metrics &…" at bounding box center [442, 204] width 884 height 409
click at [717, 152] on div "grid" at bounding box center [747, 153] width 85 height 22
click at [711, 173] on div "1" at bounding box center [759, 176] width 104 height 15
drag, startPoint x: 626, startPoint y: 188, endPoint x: 569, endPoint y: 144, distance: 72.5
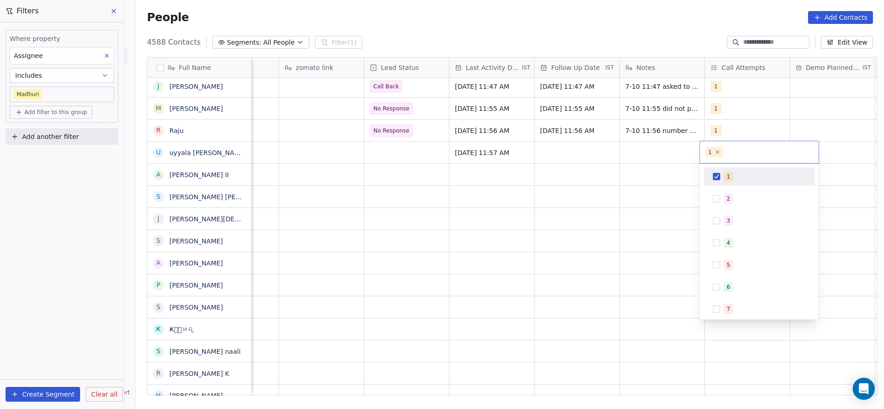
click at [625, 188] on html "On2Cook India Pvt. Ltd. Contacts People Marketing Workflows Campaigns Metrics &…" at bounding box center [442, 204] width 884 height 409
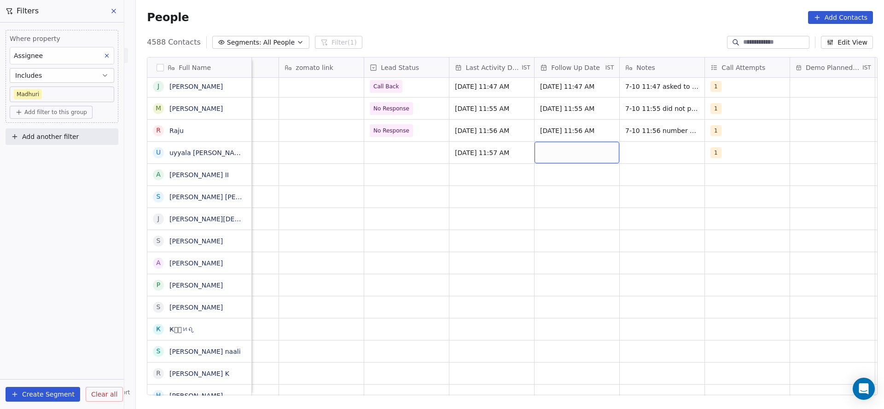
click at [559, 149] on div "grid" at bounding box center [576, 153] width 85 height 22
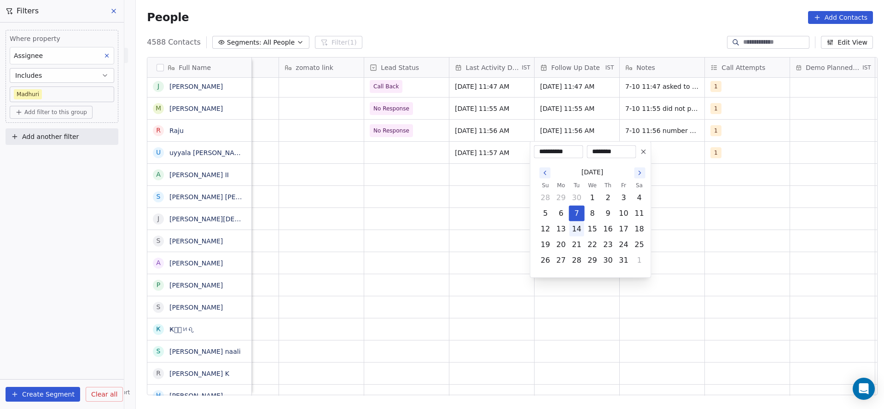
click at [574, 229] on button "14" at bounding box center [576, 229] width 15 height 15
type input "**********"
drag, startPoint x: 392, startPoint y: 218, endPoint x: 666, endPoint y: 153, distance: 281.0
click at [397, 217] on html "On2Cook India Pvt. Ltd. Contacts People Marketing Workflows Campaigns Metrics &…" at bounding box center [442, 204] width 884 height 409
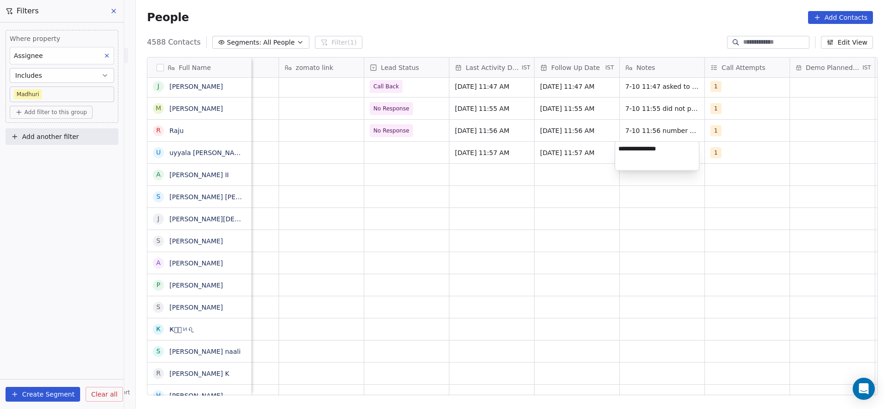
click at [631, 149] on textarea "**********" at bounding box center [657, 156] width 84 height 29
drag, startPoint x: 652, startPoint y: 148, endPoint x: 690, endPoint y: 159, distance: 39.9
click at [690, 159] on textarea "**********" at bounding box center [657, 156] width 84 height 29
type textarea "**********"
click at [443, 203] on html "On2Cook India Pvt. Ltd. Contacts People Marketing Workflows Campaigns Metrics &…" at bounding box center [442, 204] width 884 height 409
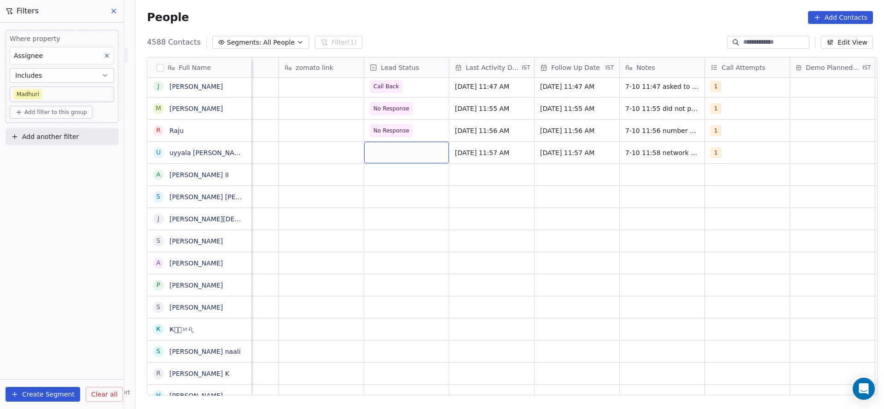
click at [409, 156] on div "grid" at bounding box center [406, 153] width 85 height 22
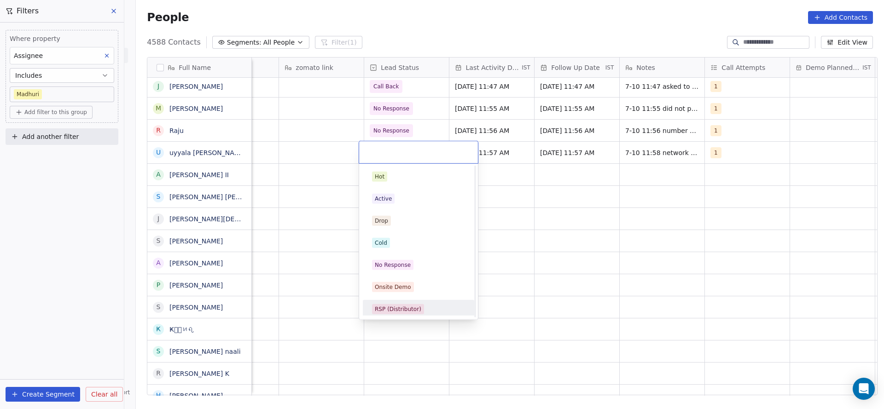
scroll to position [69, 0]
click at [403, 304] on div "Call Back" at bounding box center [418, 306] width 93 height 10
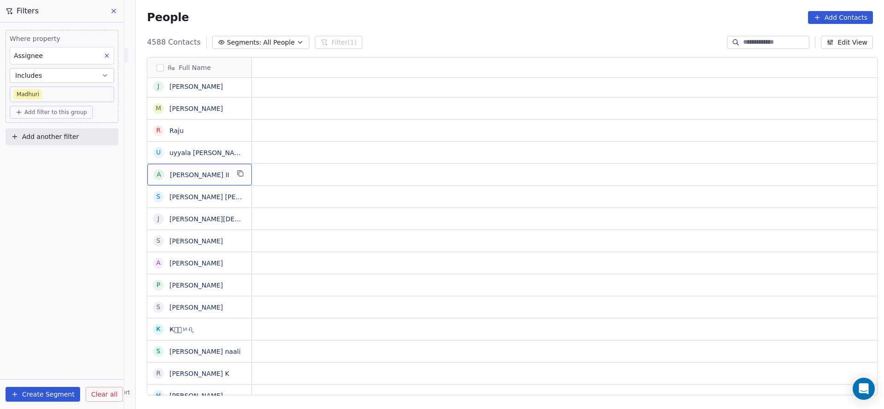
scroll to position [0, 0]
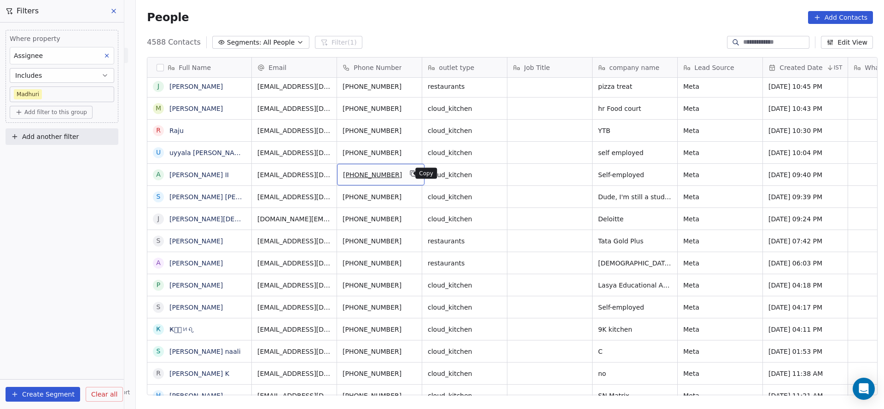
click at [410, 176] on icon "grid" at bounding box center [413, 173] width 7 height 7
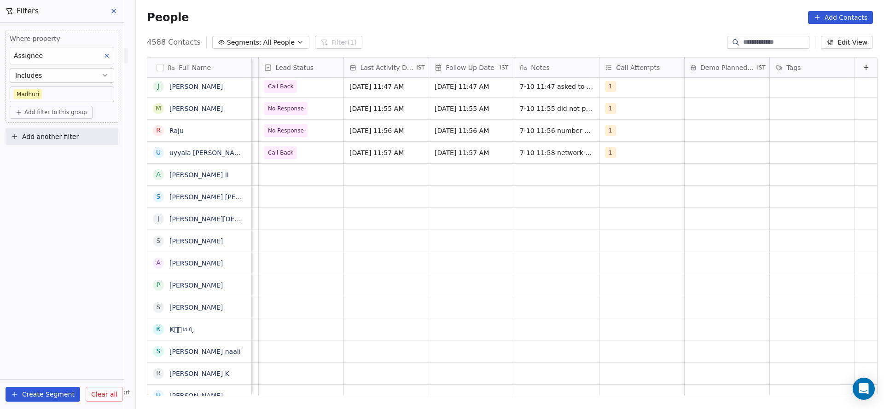
scroll to position [0, 1195]
click at [381, 185] on div "grid" at bounding box center [386, 175] width 85 height 22
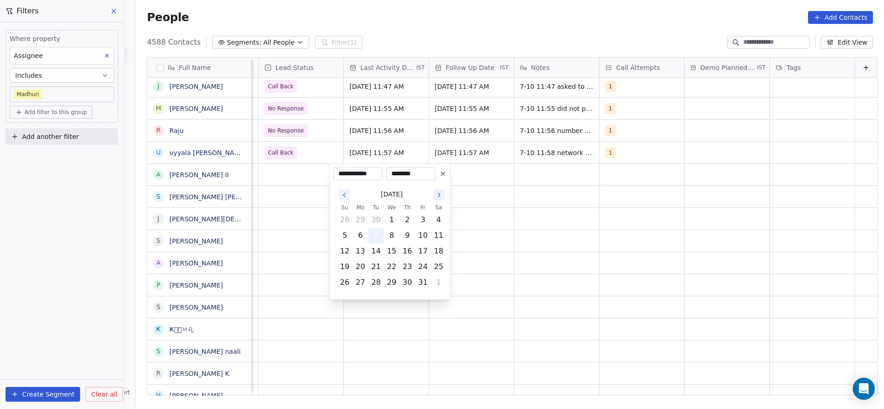
click at [378, 238] on button "7" at bounding box center [376, 235] width 15 height 15
click at [314, 233] on html "On2Cook India Pvt. Ltd. Contacts People Marketing Workflows Campaigns Metrics &…" at bounding box center [442, 204] width 884 height 409
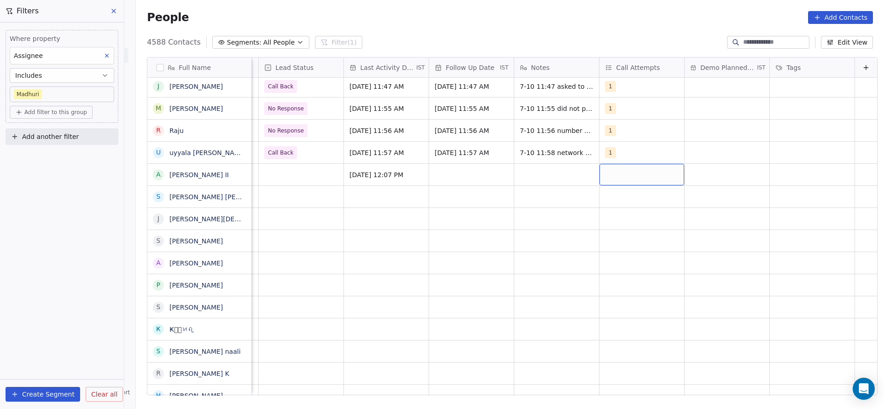
click at [631, 173] on div "grid" at bounding box center [641, 175] width 85 height 22
click at [605, 194] on div "1" at bounding box center [644, 198] width 104 height 15
click at [411, 249] on html "On2Cook India Pvt. Ltd. Contacts People Marketing Workflows Campaigns Metrics &…" at bounding box center [442, 204] width 884 height 409
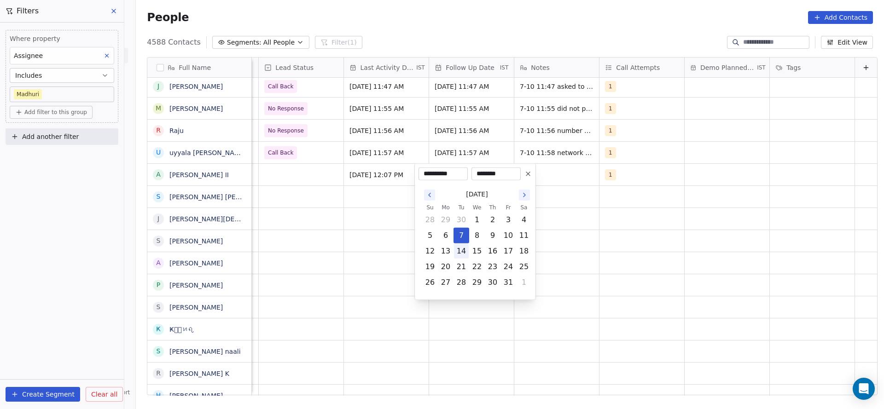
click at [461, 249] on button "14" at bounding box center [461, 251] width 15 height 15
type input "**********"
drag, startPoint x: 351, startPoint y: 236, endPoint x: 530, endPoint y: 166, distance: 192.8
click at [351, 235] on html "On2Cook India Pvt. Ltd. Contacts People Marketing Workflows Campaigns Metrics &…" at bounding box center [442, 204] width 884 height 409
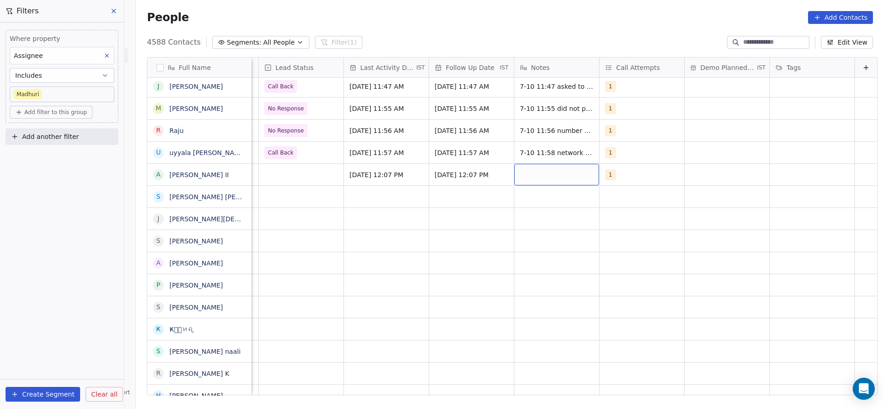
click at [530, 174] on div "grid" at bounding box center [556, 175] width 85 height 22
type textarea "**********"
click at [291, 173] on html "On2Cook India Pvt. Ltd. Contacts People Marketing Workflows Campaigns Metrics &…" at bounding box center [442, 204] width 884 height 409
click at [291, 173] on div "grid" at bounding box center [301, 175] width 85 height 22
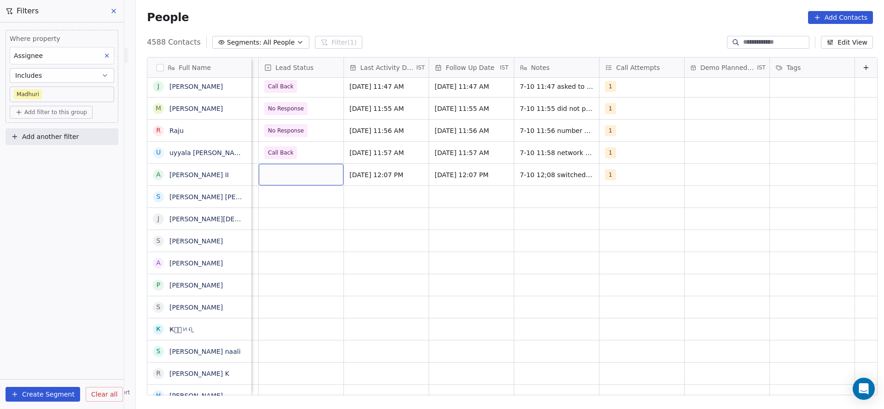
click at [295, 178] on div "grid" at bounding box center [301, 175] width 85 height 22
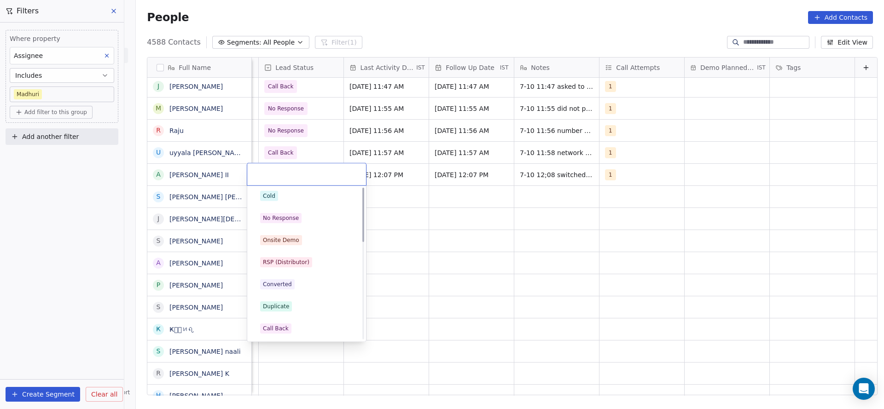
scroll to position [0, 0]
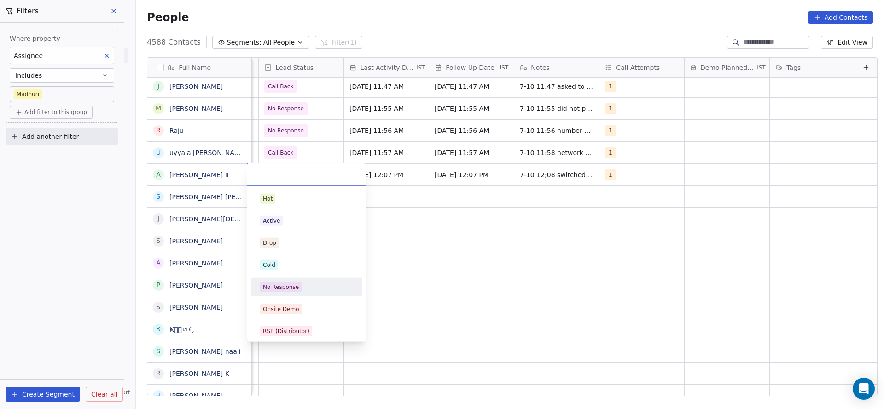
click at [304, 293] on div "No Response" at bounding box center [307, 287] width 104 height 15
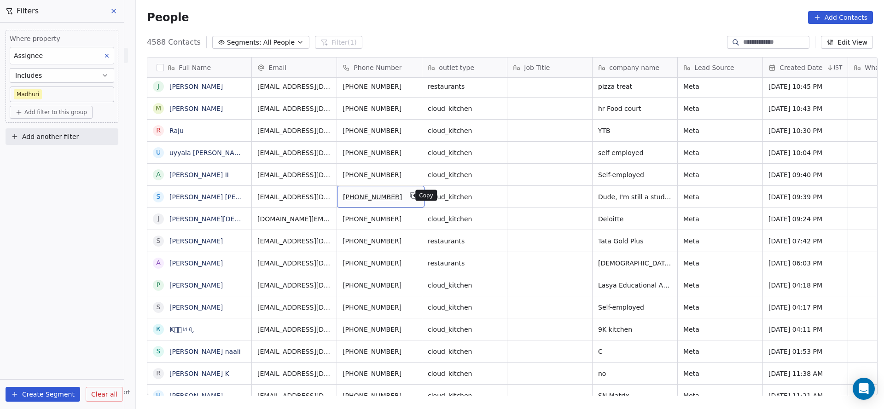
click at [408, 200] on button "grid" at bounding box center [413, 195] width 11 height 11
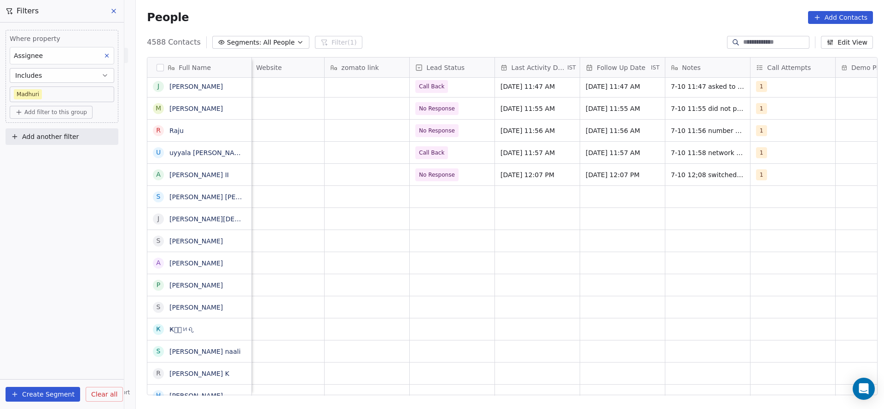
scroll to position [0, 1110]
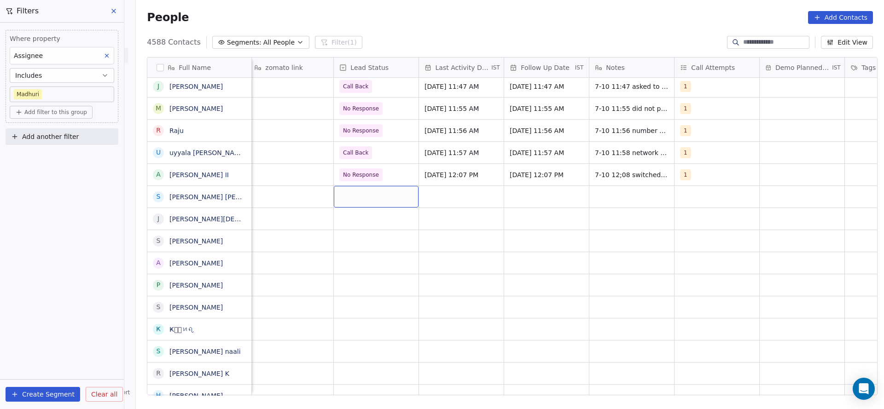
click at [355, 201] on div "grid" at bounding box center [376, 197] width 85 height 22
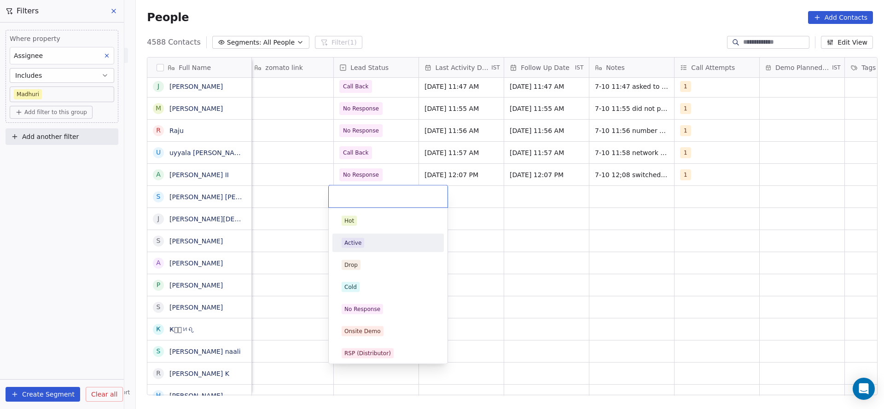
click at [369, 247] on div "Active" at bounding box center [387, 243] width 93 height 10
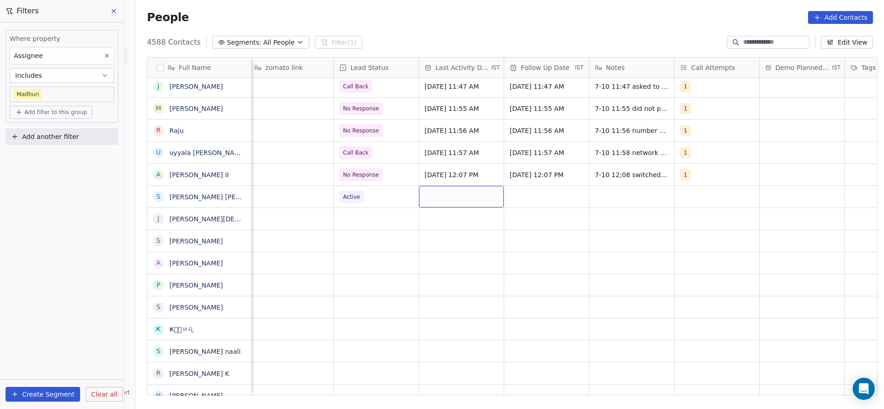
click at [450, 195] on div "grid" at bounding box center [461, 197] width 85 height 22
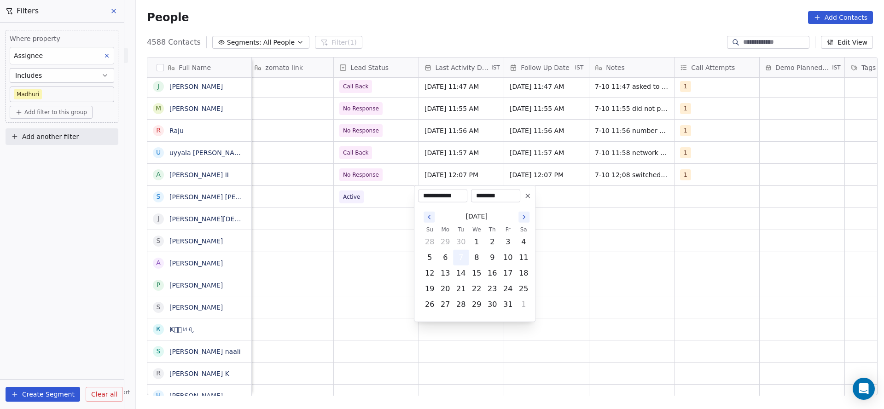
click at [457, 258] on button "7" at bounding box center [460, 257] width 15 height 15
drag, startPoint x: 364, startPoint y: 260, endPoint x: 702, endPoint y: 163, distance: 352.1
click at [364, 257] on html "On2Cook India Pvt. Ltd. Contacts People Marketing Workflows Campaigns Metrics &…" at bounding box center [442, 204] width 884 height 409
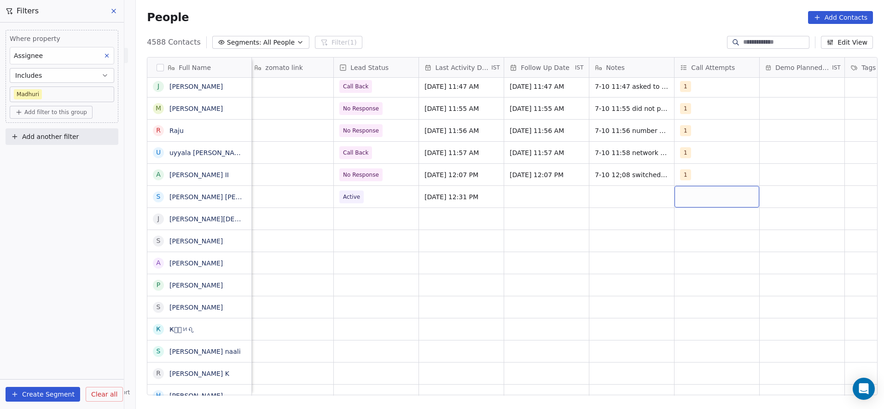
click at [686, 194] on div "grid" at bounding box center [716, 197] width 85 height 22
click at [680, 212] on div "1" at bounding box center [728, 221] width 111 height 18
drag, startPoint x: 600, startPoint y: 245, endPoint x: 532, endPoint y: 203, distance: 79.3
click at [599, 245] on html "On2Cook India Pvt. Ltd. Contacts People Marketing Workflows Campaigns Metrics &…" at bounding box center [442, 204] width 884 height 409
click at [534, 202] on div "grid" at bounding box center [546, 197] width 85 height 22
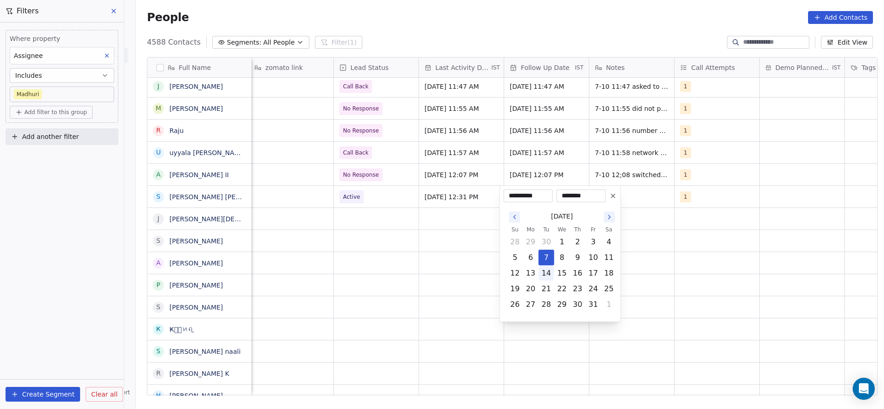
click at [550, 271] on button "14" at bounding box center [546, 273] width 15 height 15
type input "**********"
drag, startPoint x: 458, startPoint y: 260, endPoint x: 657, endPoint y: 174, distance: 217.0
click at [460, 260] on html "On2Cook India Pvt. Ltd. Contacts People Marketing Workflows Campaigns Metrics &…" at bounding box center [442, 204] width 884 height 409
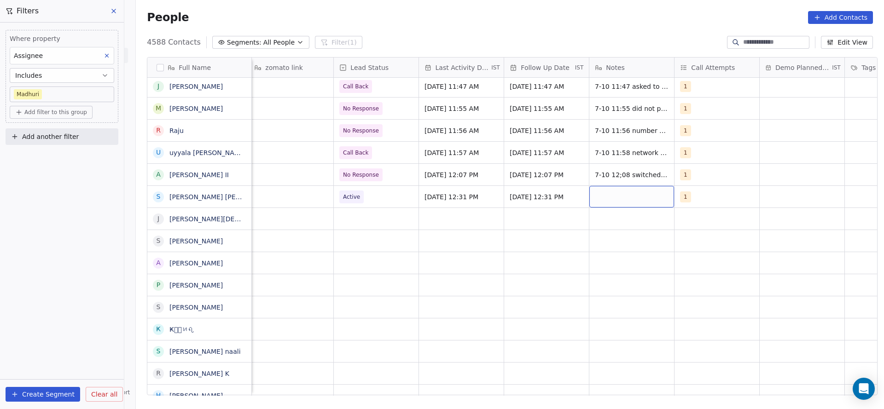
click at [631, 195] on div "grid" at bounding box center [631, 197] width 85 height 22
type textarea "**********"
click at [574, 195] on html "On2Cook India Pvt. Ltd. Contacts People Marketing Workflows Campaigns Metrics &…" at bounding box center [442, 204] width 884 height 409
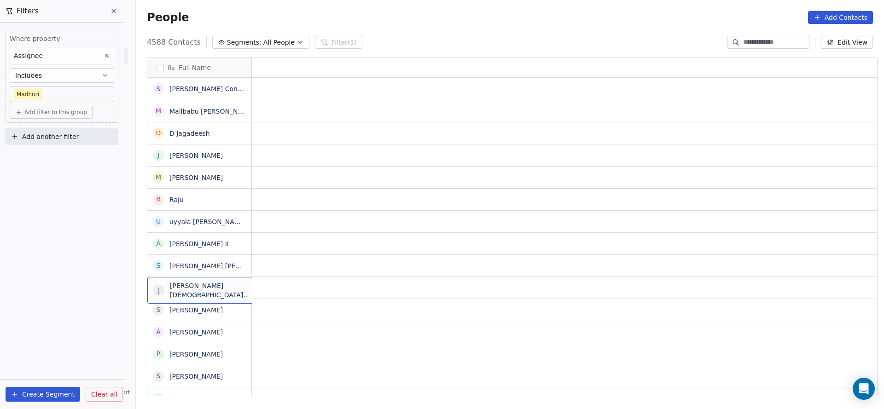
scroll to position [0, 0]
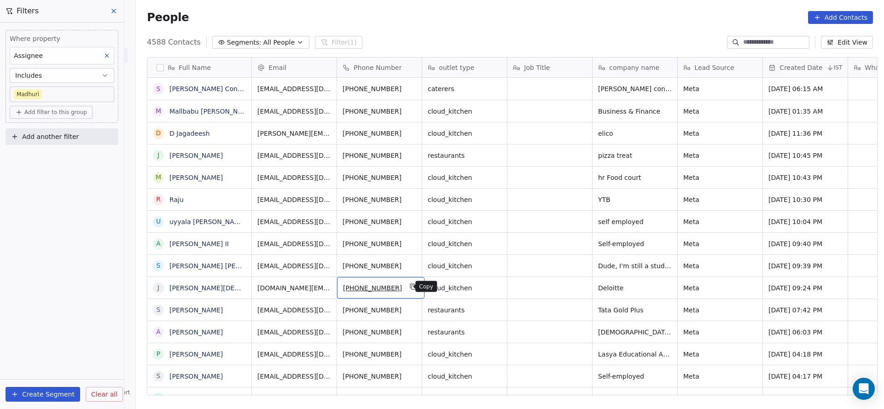
click at [410, 286] on icon "grid" at bounding box center [413, 286] width 7 height 7
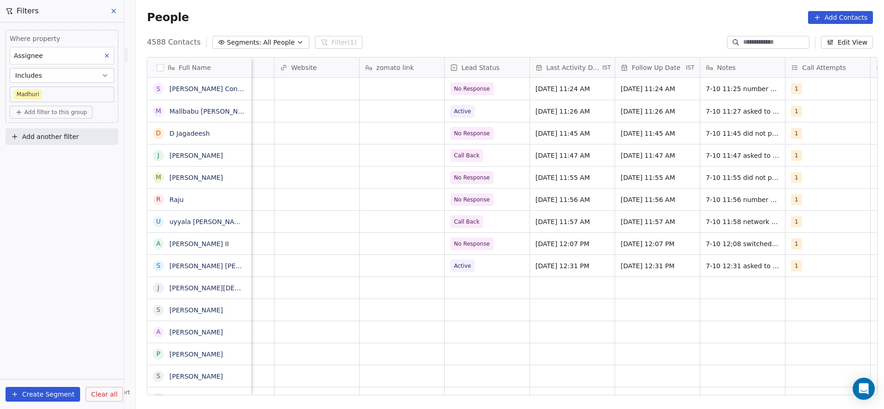
scroll to position [0, 1060]
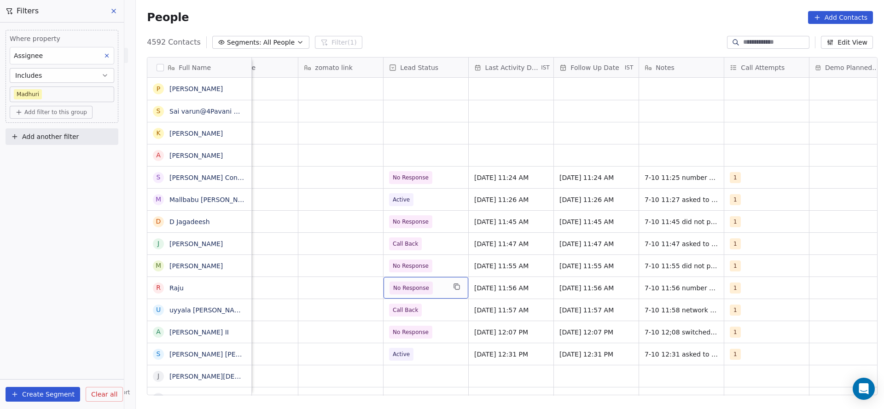
click at [406, 168] on div "[GEOGRAPHIC_DATA] [PERSON_NAME] Telangana [PERSON_NAME] [GEOGRAPHIC_DATA] [GEOG…" at bounding box center [96, 237] width 1810 height 318
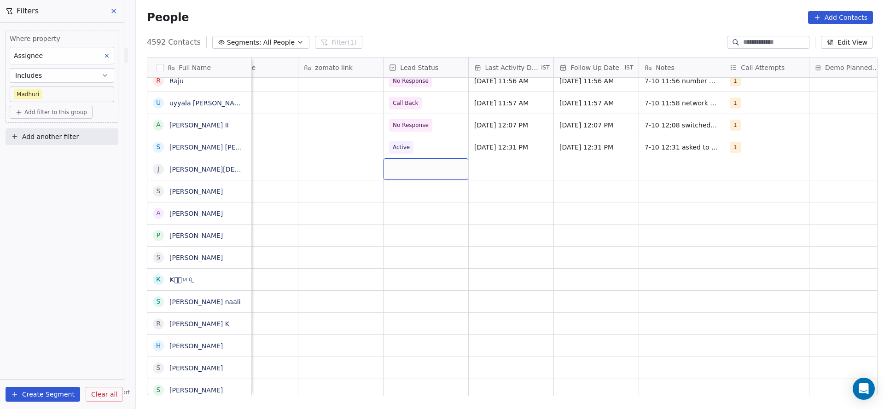
click at [405, 169] on div "grid" at bounding box center [425, 169] width 85 height 22
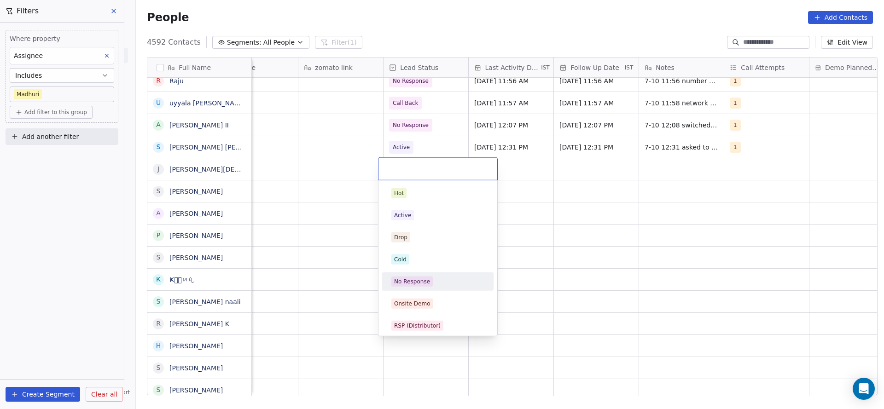
click at [411, 277] on span "No Response" at bounding box center [411, 282] width 41 height 10
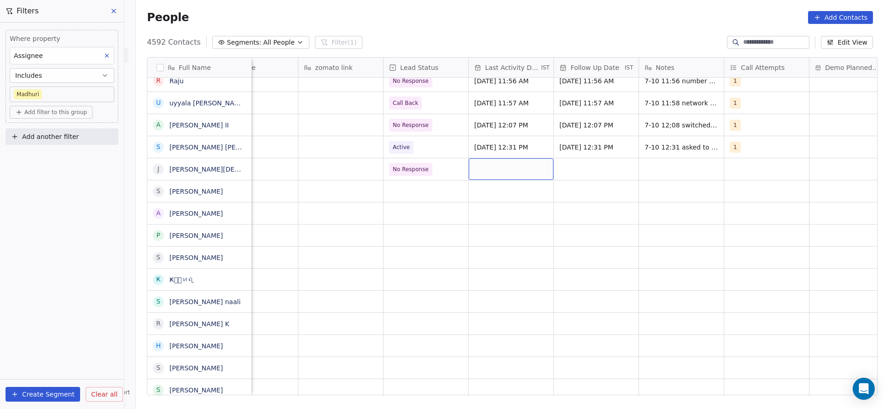
click at [499, 169] on div "grid" at bounding box center [511, 169] width 85 height 22
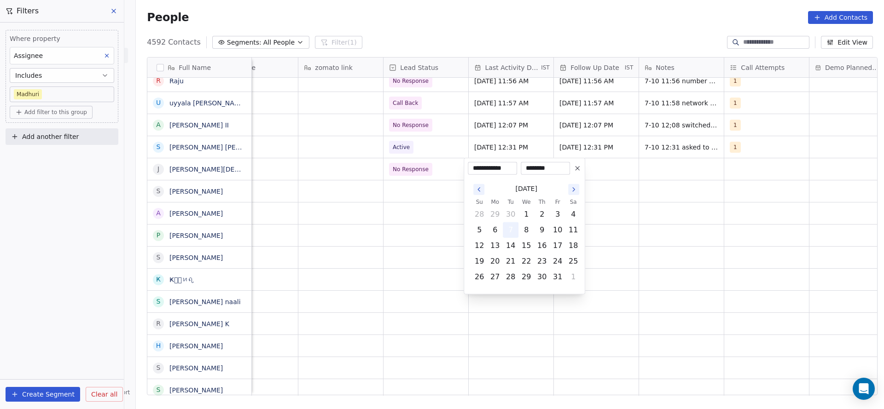
click at [508, 227] on button "7" at bounding box center [510, 230] width 15 height 15
click at [390, 222] on html "On2Cook India Pvt. Ltd. Contacts People Marketing Workflows Campaigns Metrics &…" at bounding box center [442, 204] width 884 height 409
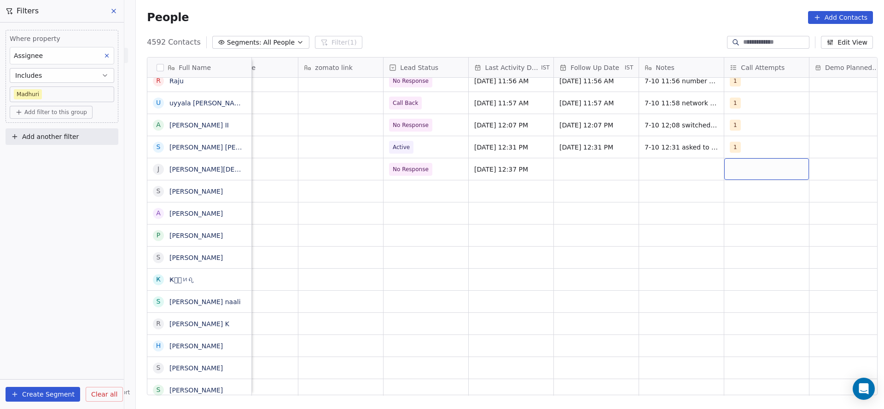
click at [744, 175] on div "grid" at bounding box center [766, 169] width 85 height 22
click at [738, 206] on div "2" at bounding box center [778, 215] width 111 height 18
click at [740, 195] on div "1" at bounding box center [778, 193] width 104 height 15
drag, startPoint x: 743, startPoint y: 216, endPoint x: 658, endPoint y: 226, distance: 85.7
click at [735, 217] on div "2" at bounding box center [778, 215] width 104 height 15
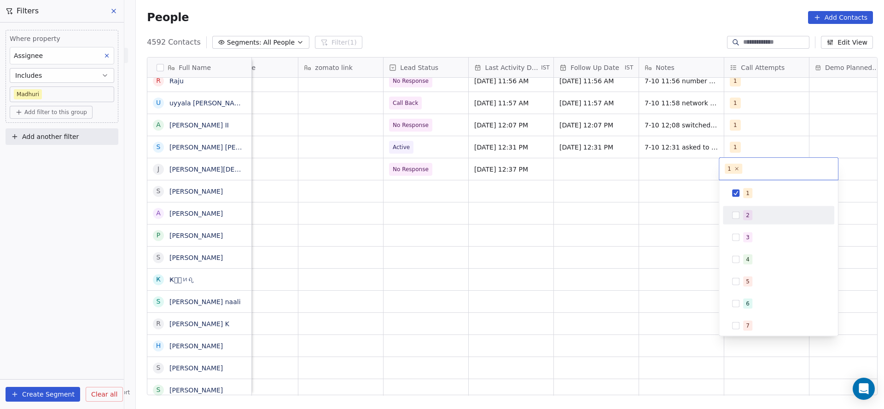
click at [655, 228] on html "On2Cook India Pvt. Ltd. Contacts People Marketing Workflows Campaigns Metrics &…" at bounding box center [442, 204] width 884 height 409
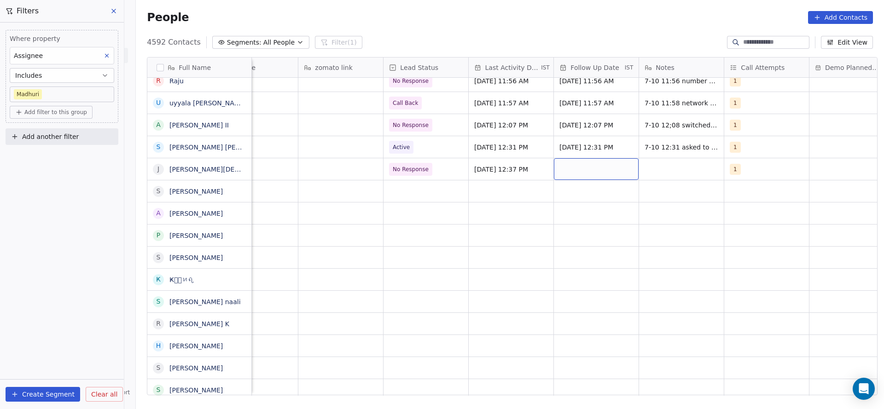
click at [583, 174] on div "grid" at bounding box center [596, 169] width 85 height 22
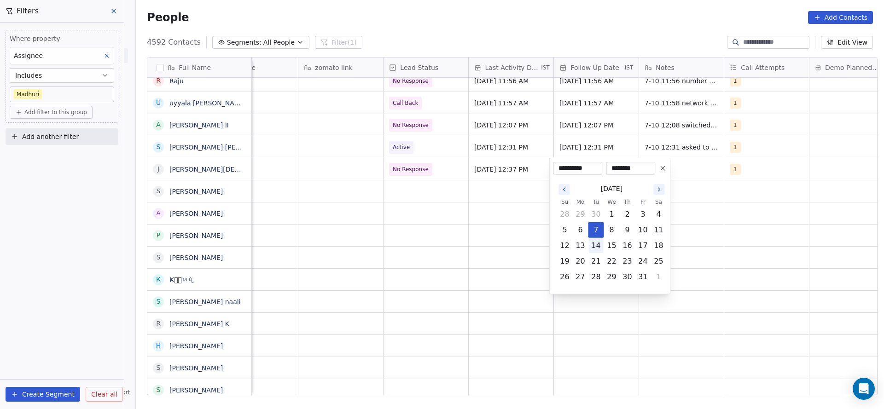
click at [596, 249] on button "14" at bounding box center [596, 245] width 15 height 15
type input "**********"
click at [508, 242] on html "On2Cook India Pvt. Ltd. Contacts People Marketing Workflows Campaigns Metrics &…" at bounding box center [442, 204] width 884 height 409
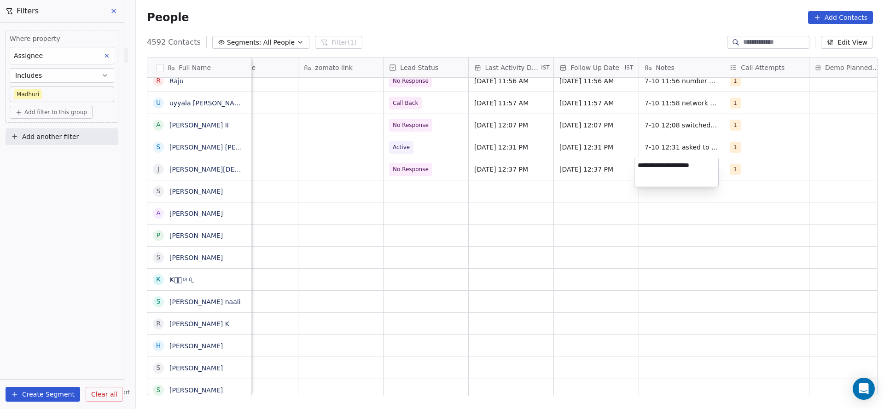
click at [679, 163] on textarea "**********" at bounding box center [676, 172] width 84 height 29
click at [674, 163] on textarea "**********" at bounding box center [676, 172] width 84 height 29
type textarea "**********"
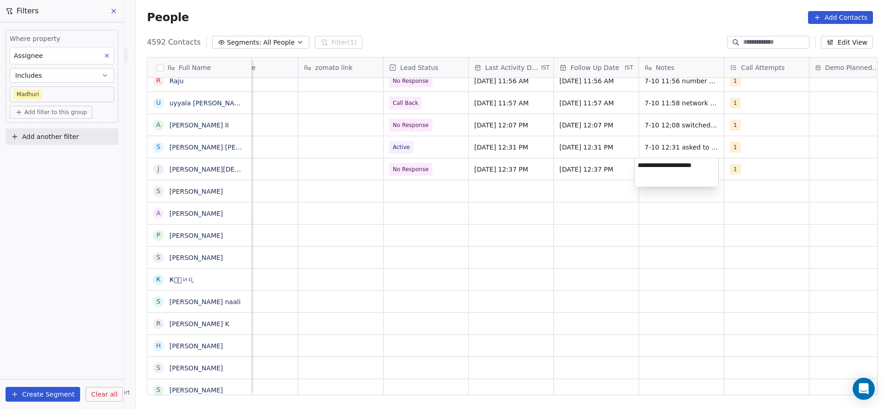
click at [427, 186] on html "On2Cook India Pvt. Ltd. Contacts People Marketing Workflows Campaigns Metrics &…" at bounding box center [442, 204] width 884 height 409
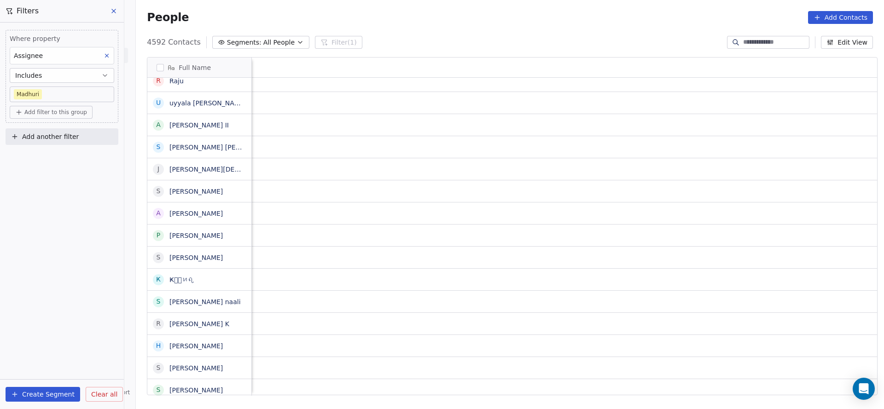
scroll to position [0, 85]
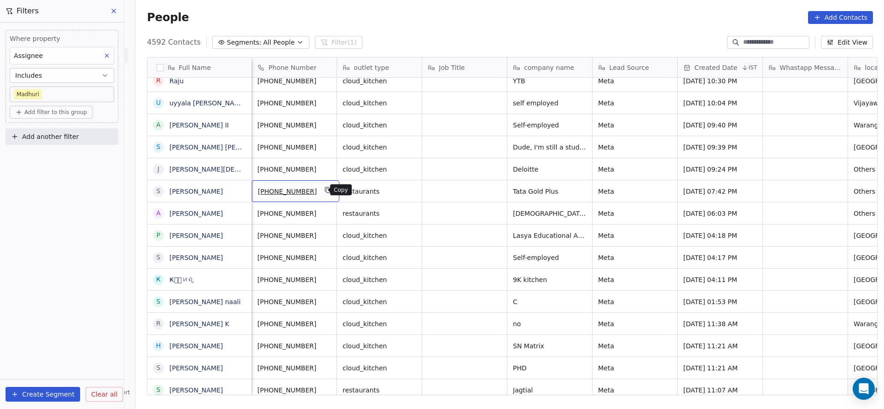
click at [326, 189] on icon "grid" at bounding box center [328, 191] width 4 height 4
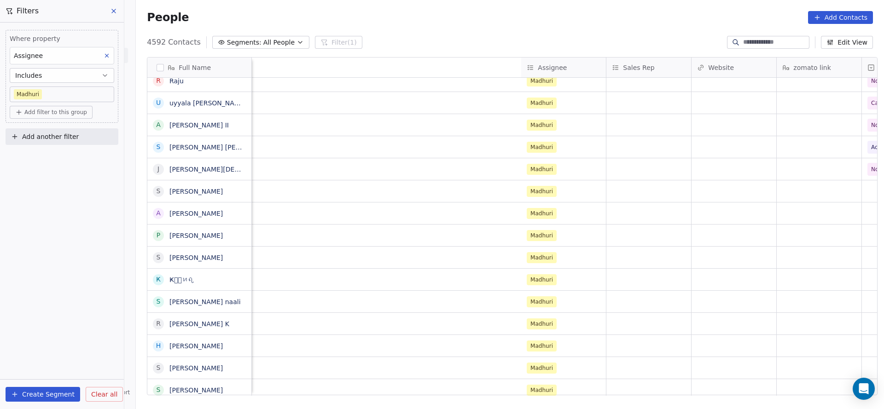
scroll to position [0, 1128]
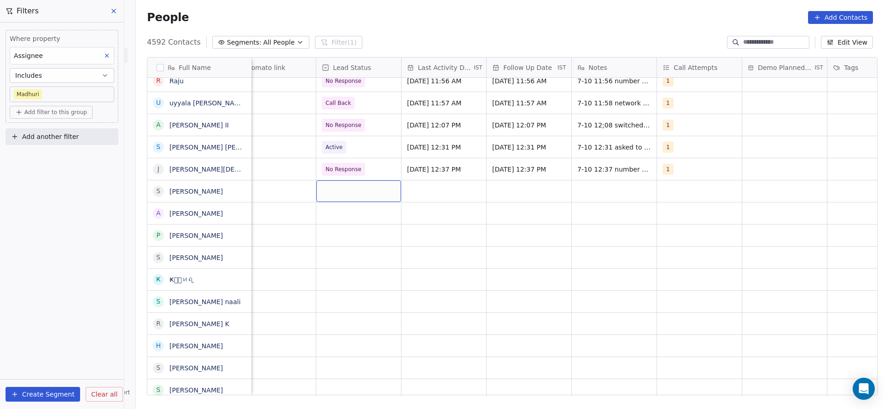
click at [346, 199] on div "grid" at bounding box center [358, 191] width 85 height 22
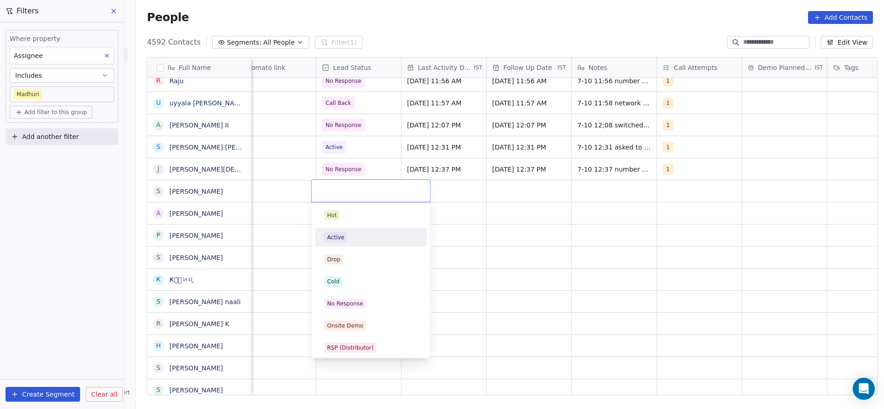
click at [358, 244] on div "Active" at bounding box center [370, 237] width 111 height 18
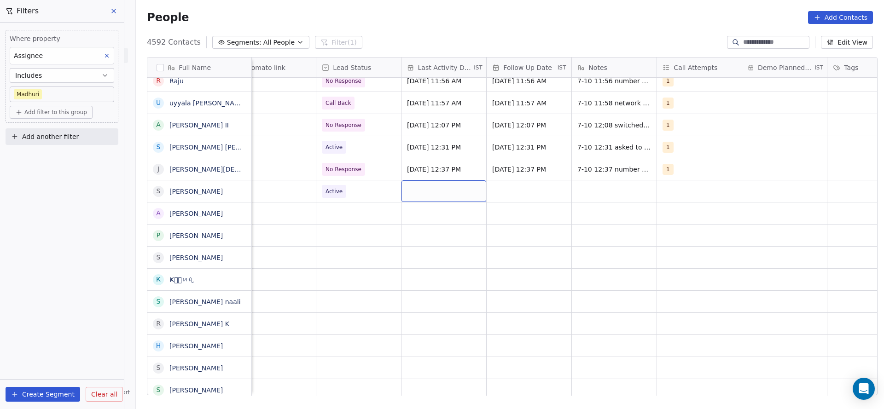
click at [448, 193] on div "grid" at bounding box center [443, 191] width 85 height 22
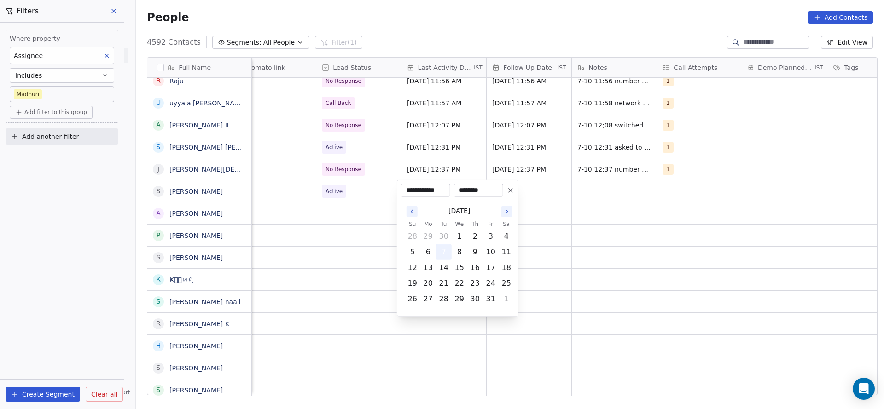
click at [444, 248] on button "7" at bounding box center [443, 252] width 15 height 15
click at [333, 233] on html "On2Cook India Pvt. Ltd. Contacts People Marketing Workflows Campaigns Metrics &…" at bounding box center [442, 204] width 884 height 409
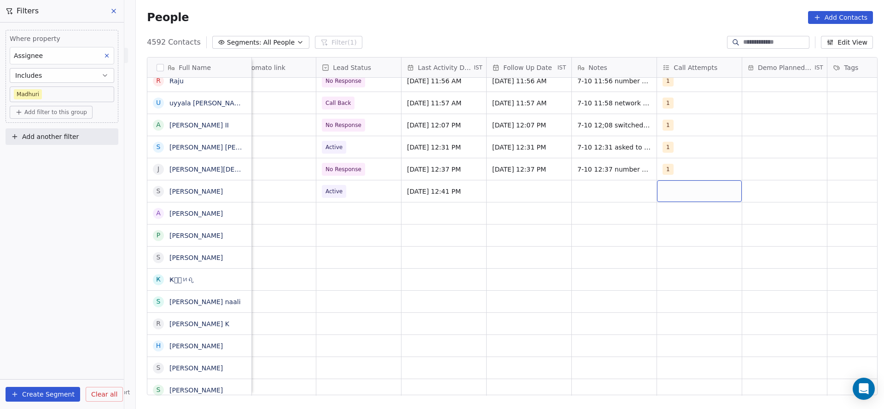
click at [679, 186] on div "grid" at bounding box center [699, 191] width 85 height 22
click at [674, 214] on div "1" at bounding box center [712, 215] width 104 height 15
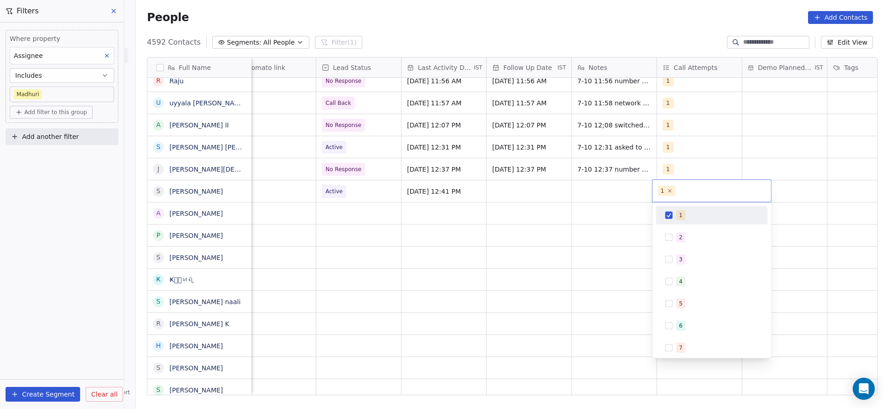
click at [486, 216] on html "On2Cook India Pvt. Ltd. Contacts People Marketing Workflows Campaigns Metrics &…" at bounding box center [442, 204] width 884 height 409
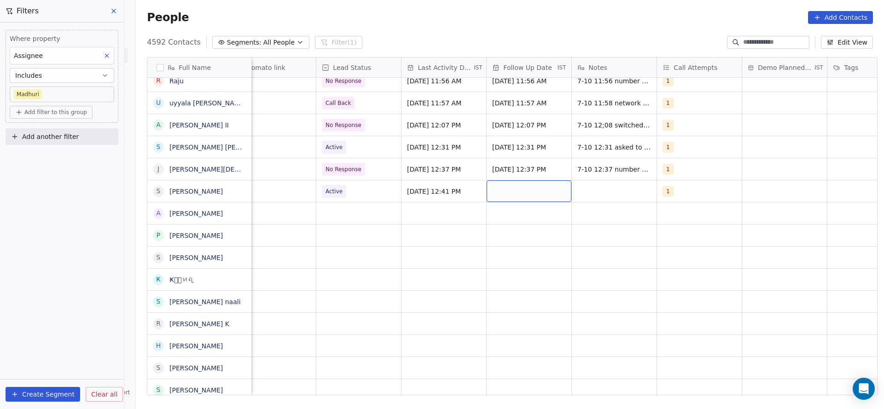
click at [511, 190] on div "grid" at bounding box center [528, 191] width 85 height 22
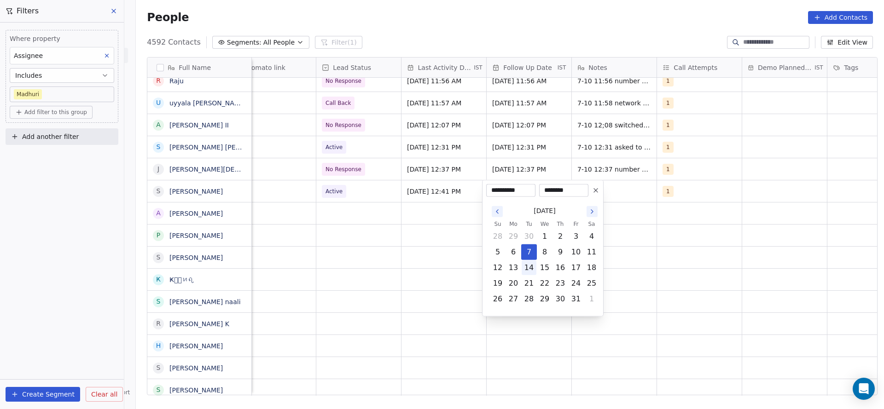
click at [527, 268] on button "14" at bounding box center [528, 267] width 15 height 15
type input "**********"
click at [445, 256] on html "On2Cook India Pvt. Ltd. Contacts People Marketing Workflows Campaigns Metrics &…" at bounding box center [442, 204] width 884 height 409
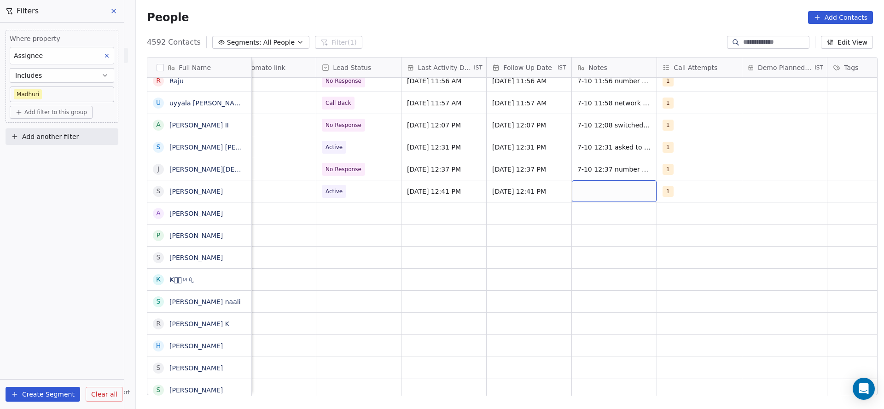
click at [614, 191] on div "grid" at bounding box center [614, 191] width 85 height 22
type textarea "**********"
click at [413, 238] on html "On2Cook India Pvt. Ltd. Contacts People Marketing Workflows Campaigns Metrics &…" at bounding box center [442, 204] width 884 height 409
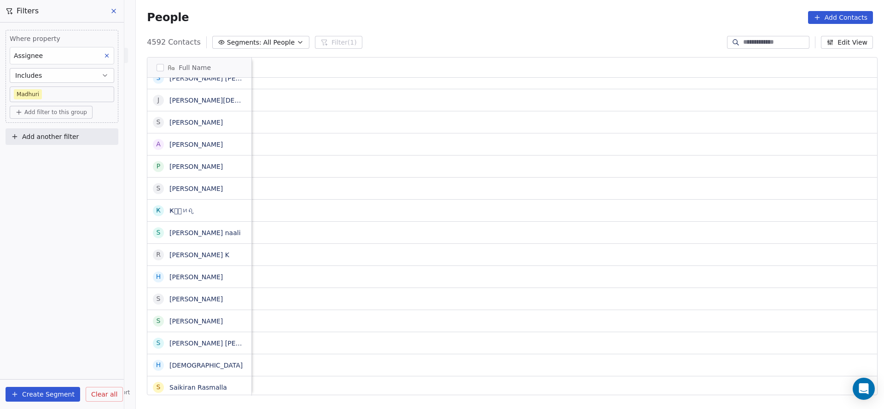
scroll to position [0, 1195]
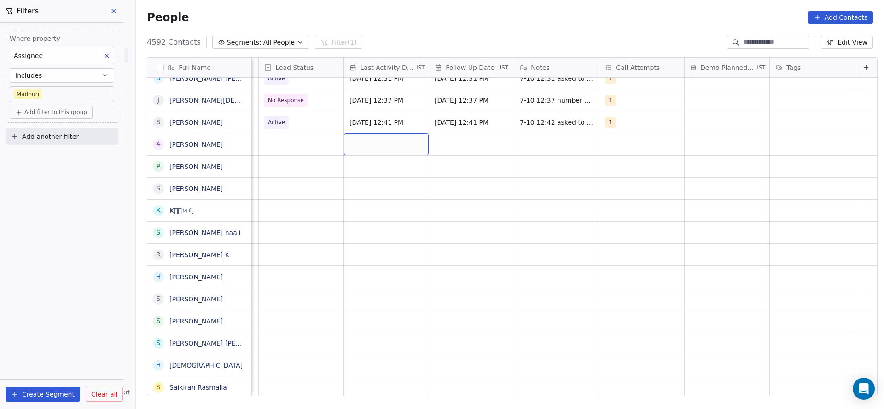
click at [378, 146] on div "grid" at bounding box center [386, 144] width 85 height 22
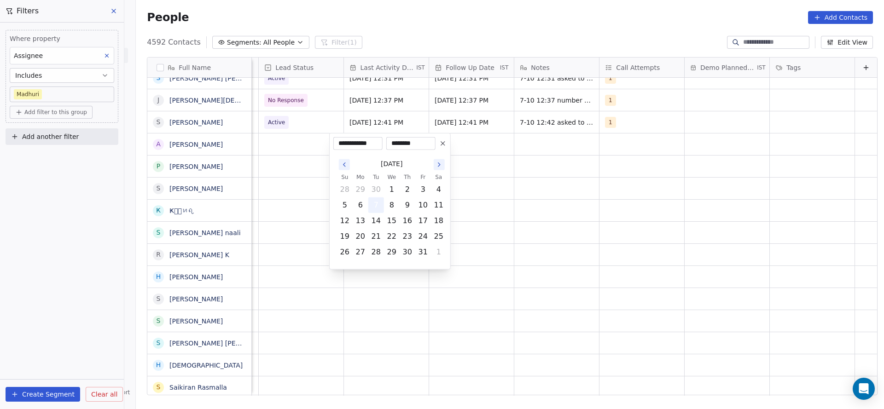
click at [380, 202] on button "7" at bounding box center [376, 205] width 15 height 15
click at [319, 200] on html "On2Cook India Pvt. Ltd. Contacts People Marketing Workflows Campaigns Metrics &…" at bounding box center [442, 204] width 884 height 409
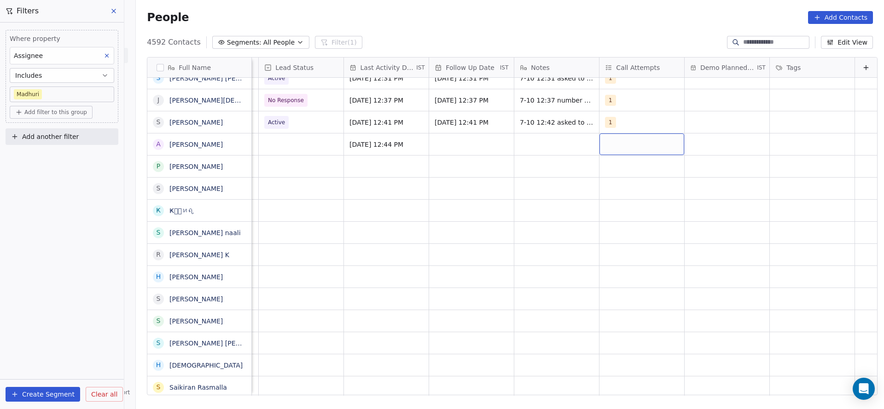
click at [599, 152] on div "grid" at bounding box center [641, 144] width 85 height 22
click at [616, 175] on div "1" at bounding box center [643, 168] width 111 height 18
click at [453, 192] on html "On2Cook India Pvt. Ltd. Contacts People Marketing Workflows Campaigns Metrics &…" at bounding box center [442, 204] width 884 height 409
click at [453, 147] on div "grid" at bounding box center [471, 144] width 85 height 22
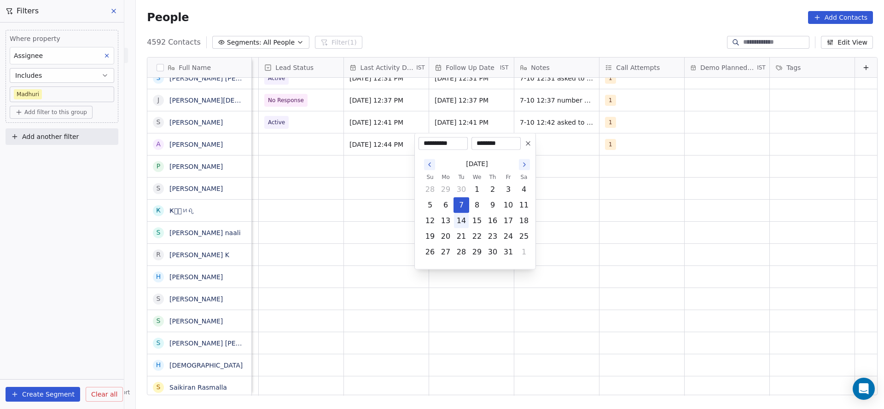
click at [461, 224] on button "14" at bounding box center [461, 221] width 15 height 15
type input "**********"
drag, startPoint x: 337, startPoint y: 204, endPoint x: 580, endPoint y: 162, distance: 247.1
click at [346, 202] on html "On2Cook India Pvt. Ltd. Contacts People Marketing Workflows Campaigns Metrics &…" at bounding box center [442, 204] width 884 height 409
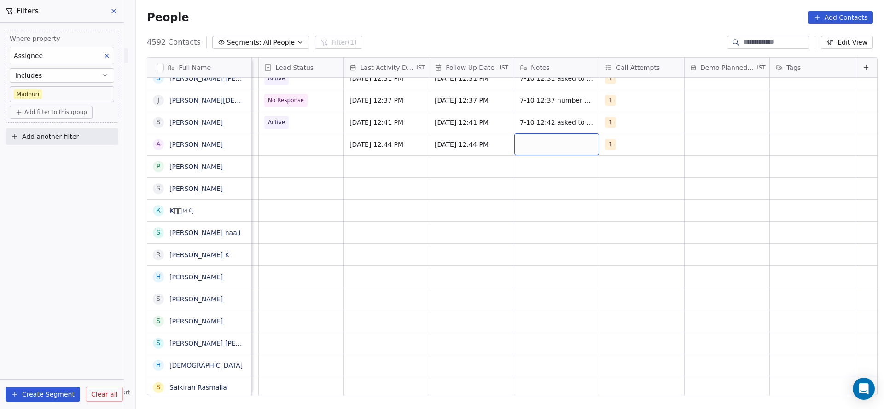
click at [556, 151] on div "grid" at bounding box center [556, 144] width 85 height 22
type textarea "**********"
click at [274, 223] on html "On2Cook India Pvt. Ltd. Contacts People Marketing Workflows Campaigns Metrics &…" at bounding box center [442, 204] width 884 height 409
click at [293, 149] on div "grid" at bounding box center [301, 144] width 85 height 22
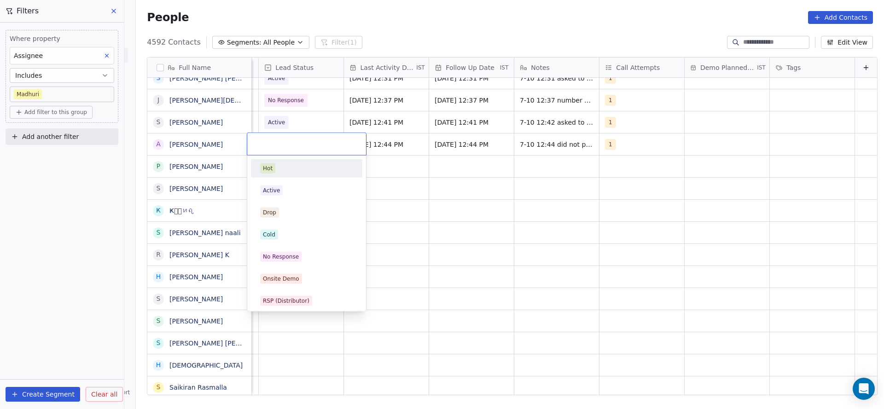
scroll to position [0, 1192]
click at [312, 261] on div "No Response" at bounding box center [306, 257] width 93 height 10
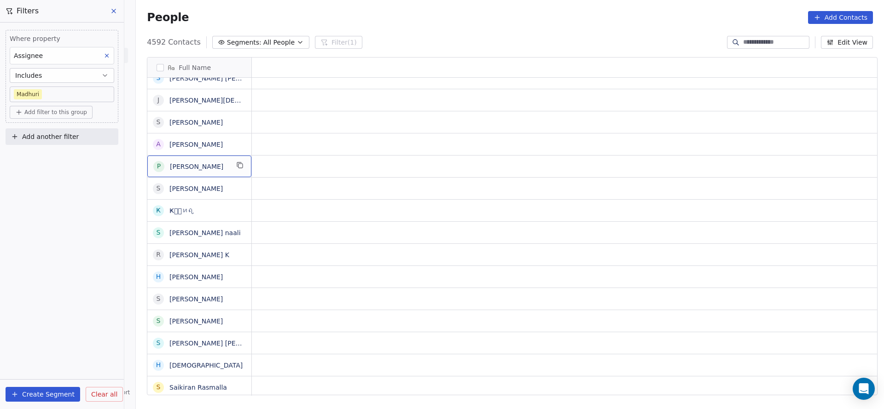
scroll to position [0, 0]
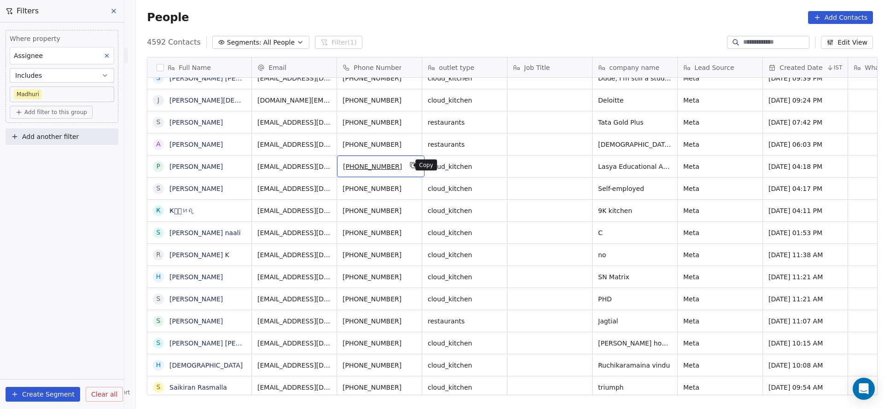
click at [410, 166] on icon "grid" at bounding box center [413, 165] width 7 height 7
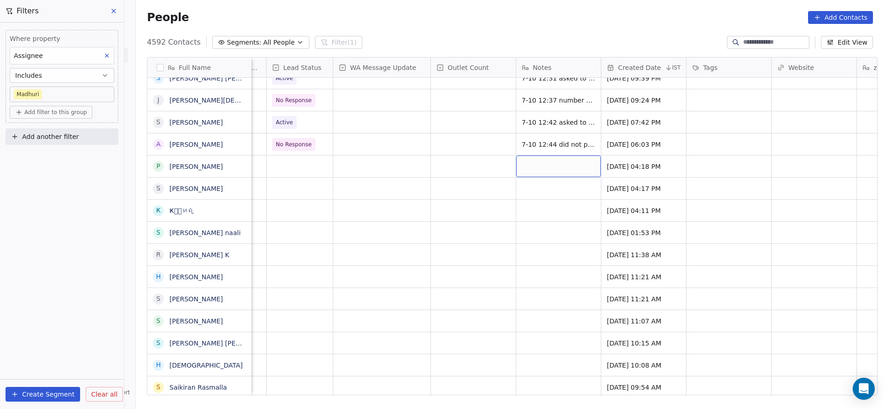
scroll to position [0, 666]
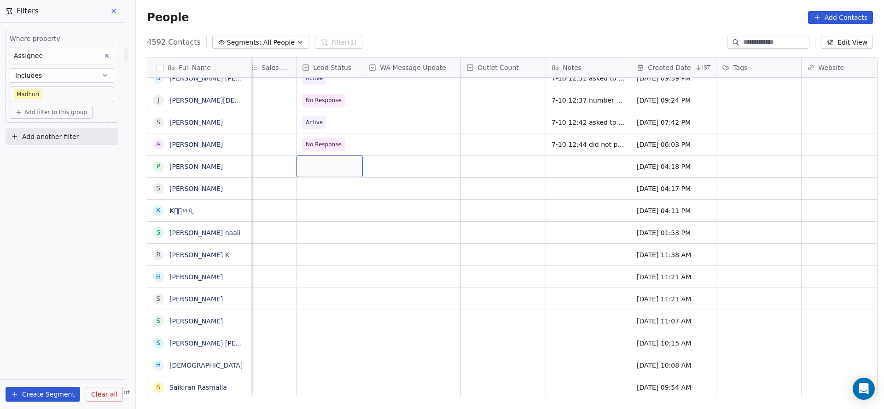
click at [309, 170] on div "grid" at bounding box center [329, 167] width 66 height 22
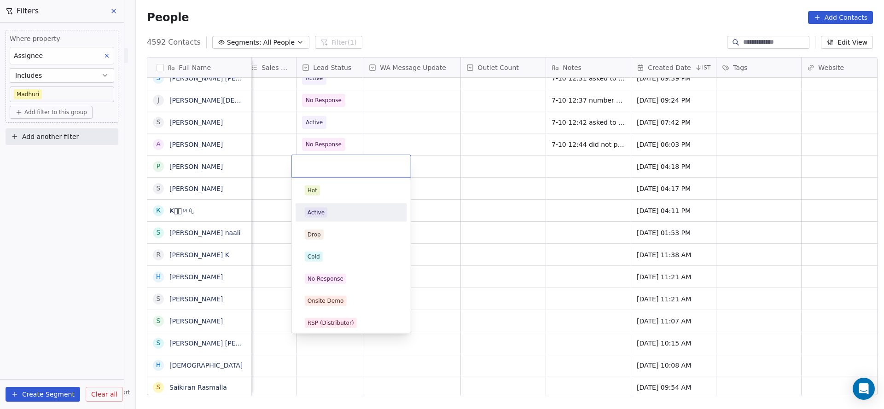
click at [324, 219] on div "Active" at bounding box center [351, 212] width 104 height 15
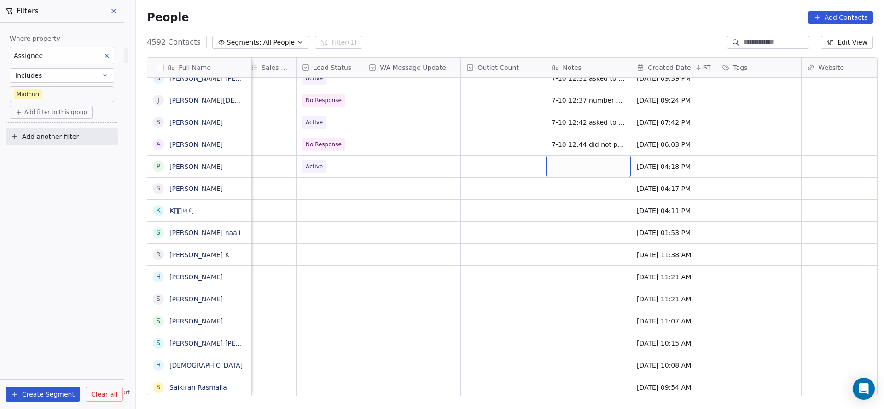
click at [582, 173] on div "grid" at bounding box center [588, 167] width 85 height 22
type textarea "**********"
click at [503, 175] on html "On2Cook India Pvt. Ltd. Contacts People Marketing Workflows Campaigns Metrics &…" at bounding box center [442, 204] width 884 height 409
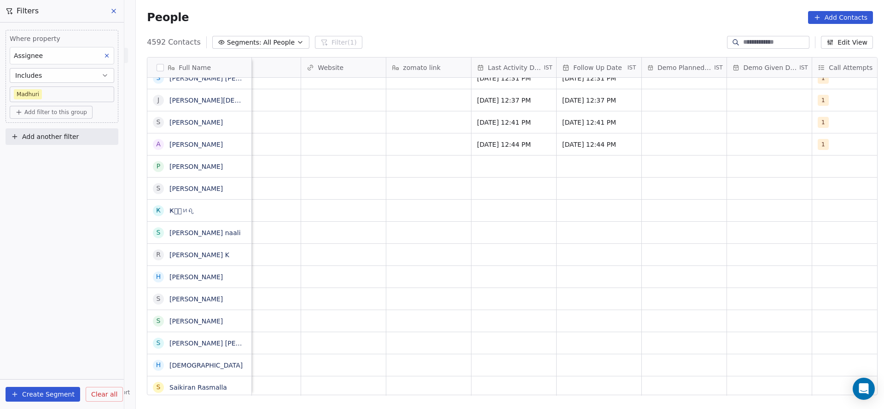
scroll to position [0, 1219]
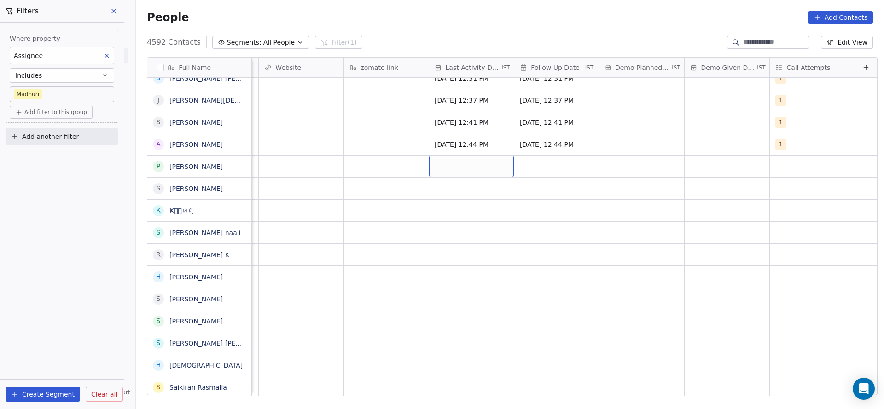
click at [450, 163] on div "grid" at bounding box center [471, 167] width 85 height 22
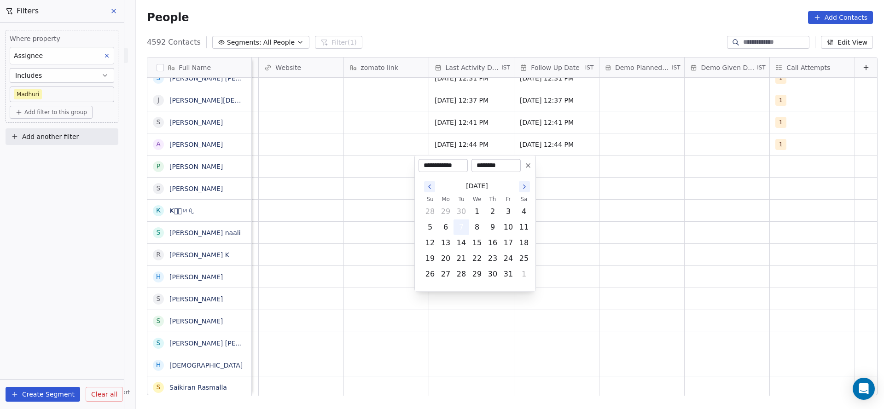
click at [460, 226] on button "7" at bounding box center [461, 227] width 15 height 15
click at [329, 221] on html "On2Cook India Pvt. Ltd. Contacts People Marketing Workflows Campaigns Metrics &…" at bounding box center [442, 204] width 884 height 409
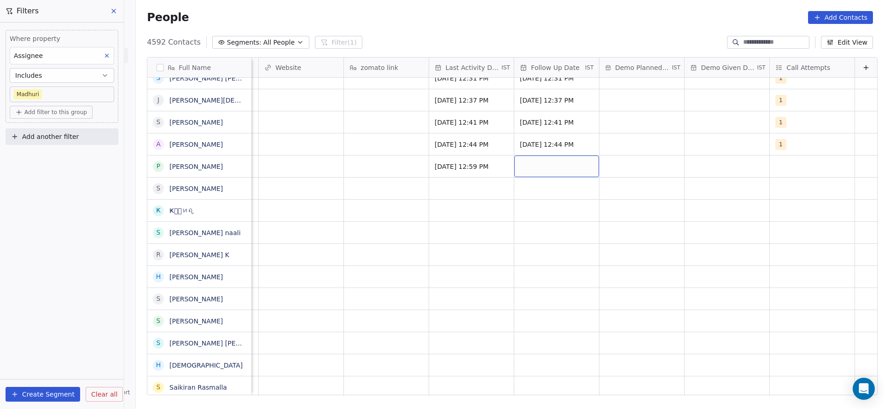
click at [561, 173] on div "grid" at bounding box center [556, 167] width 85 height 22
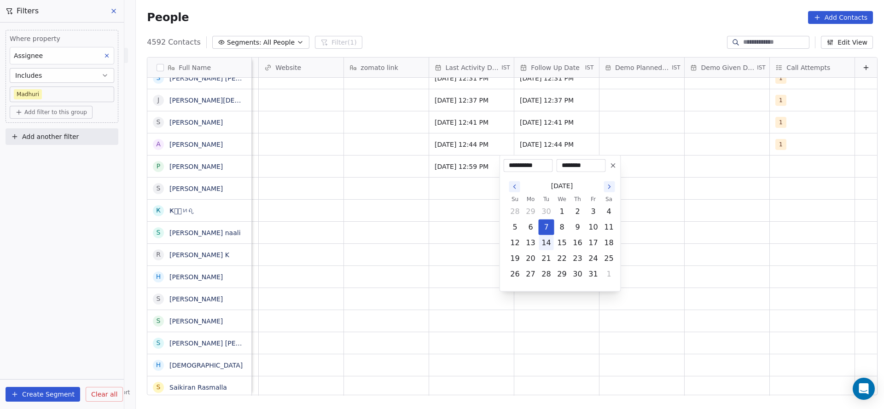
click at [546, 243] on button "14" at bounding box center [546, 243] width 15 height 15
type input "**********"
click at [327, 196] on html "On2Cook India Pvt. Ltd. Contacts People Marketing Workflows Campaigns Metrics &…" at bounding box center [442, 204] width 884 height 409
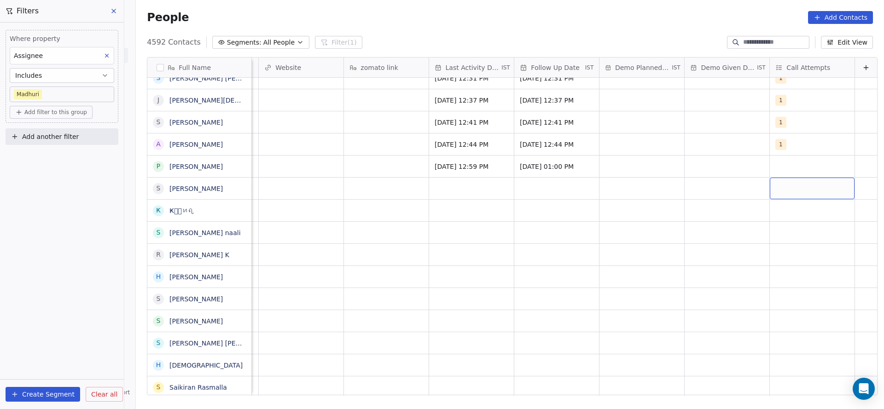
click at [790, 178] on div "grid" at bounding box center [812, 189] width 85 height 22
click at [641, 189] on html "On2Cook India Pvt. Ltd. Contacts People Marketing Workflows Campaigns Metrics &…" at bounding box center [442, 204] width 884 height 409
click at [813, 168] on div "grid" at bounding box center [812, 167] width 85 height 22
click at [775, 185] on div "1" at bounding box center [814, 190] width 104 height 15
click at [498, 230] on html "On2Cook India Pvt. Ltd. Contacts People Marketing Workflows Campaigns Metrics &…" at bounding box center [442, 204] width 884 height 409
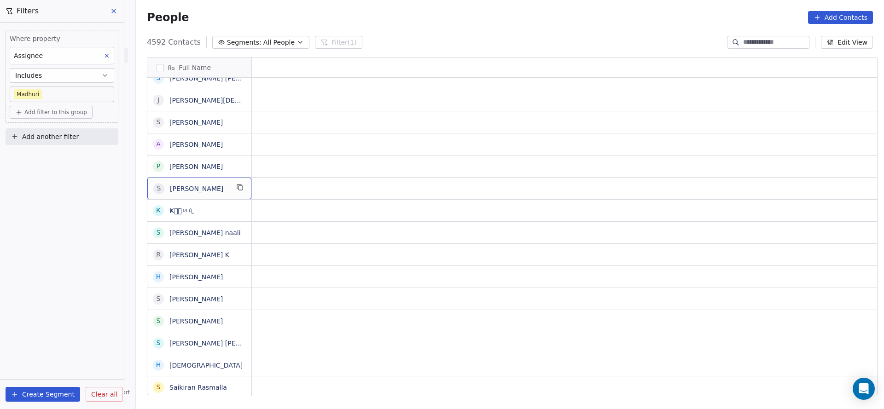
scroll to position [0, 0]
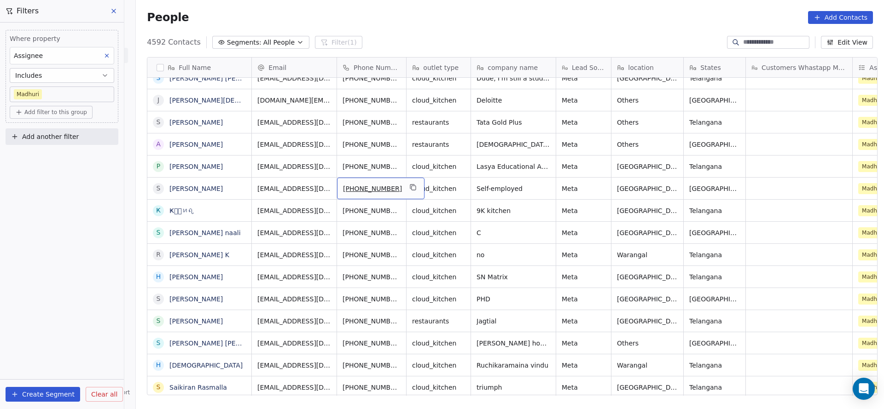
click at [389, 190] on div "[PHONE_NUMBER]" at bounding box center [380, 189] width 87 height 22
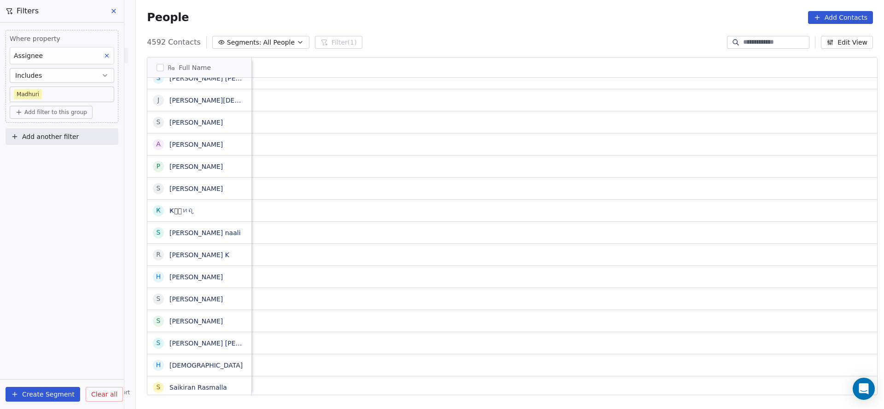
scroll to position [0, 1219]
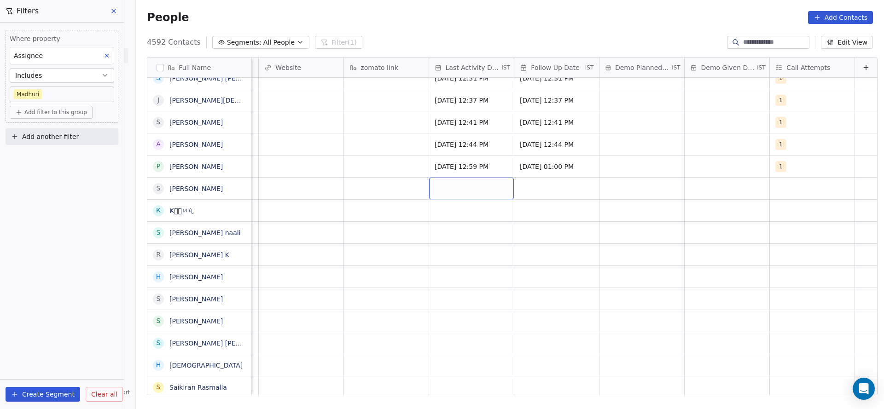
click at [446, 187] on div "grid" at bounding box center [471, 189] width 85 height 22
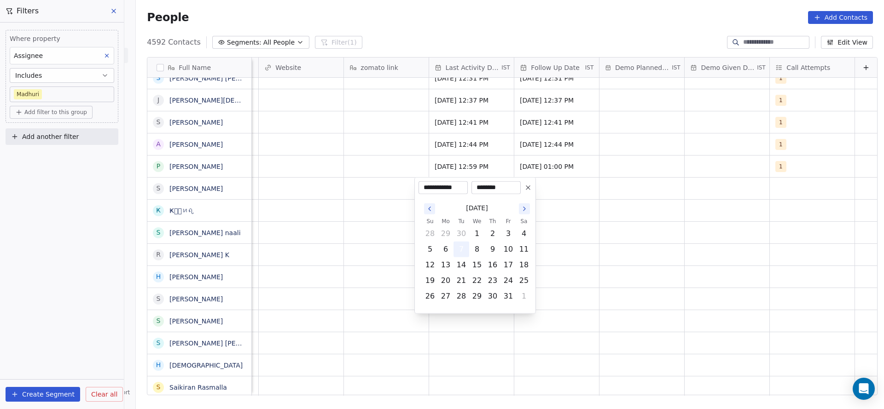
click at [463, 251] on button "7" at bounding box center [461, 249] width 15 height 15
click at [314, 251] on html "On2Cook India Pvt. Ltd. Contacts People Marketing Workflows Campaigns Metrics &…" at bounding box center [442, 204] width 884 height 409
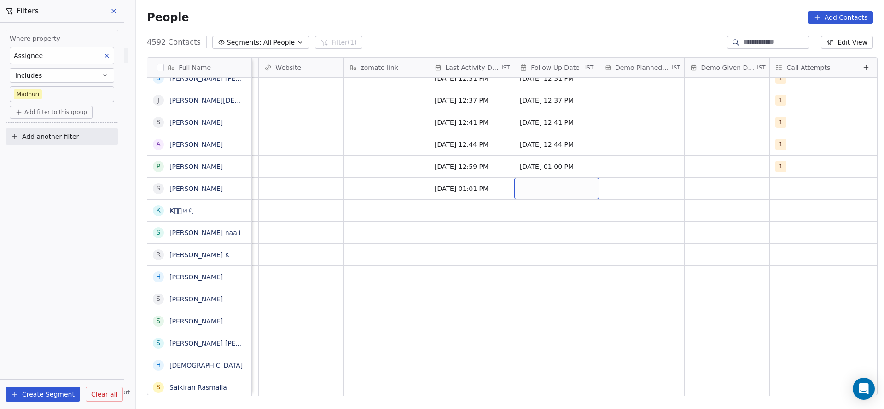
click at [544, 191] on div "grid" at bounding box center [556, 189] width 85 height 22
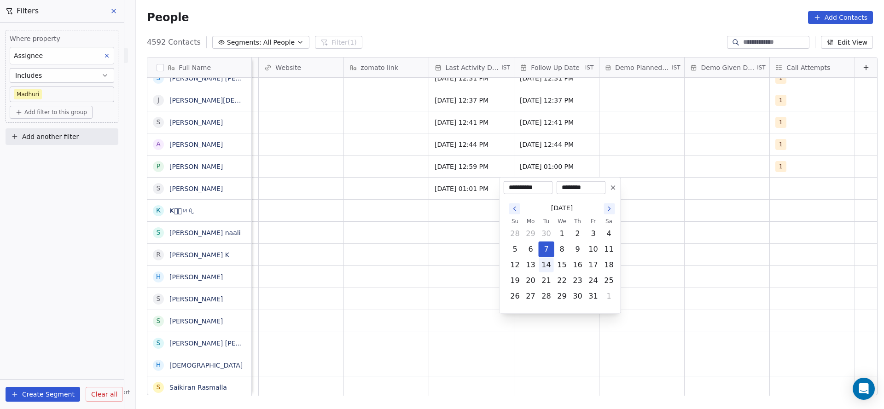
click at [546, 262] on button "14" at bounding box center [546, 265] width 15 height 15
type input "**********"
click at [376, 239] on html "On2Cook India Pvt. Ltd. Contacts People Marketing Workflows Campaigns Metrics &…" at bounding box center [442, 204] width 884 height 409
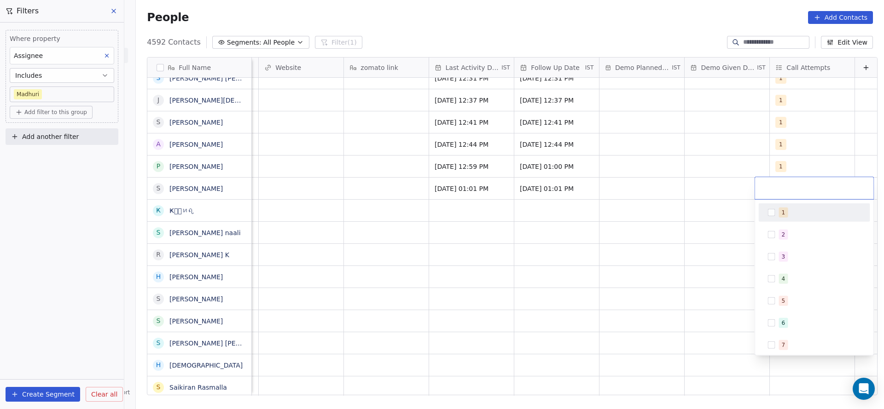
click at [770, 219] on div "1" at bounding box center [814, 212] width 104 height 15
click at [573, 232] on html "On2Cook India Pvt. Ltd. Contacts People Marketing Workflows Campaigns Metrics &…" at bounding box center [442, 204] width 884 height 409
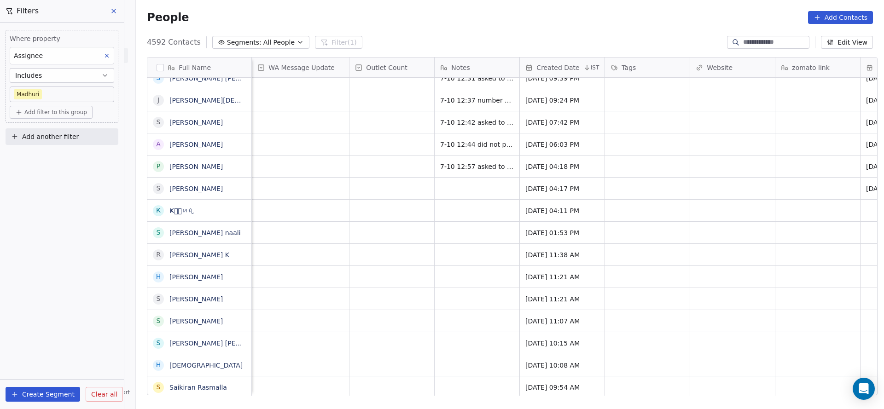
scroll to position [0, 711]
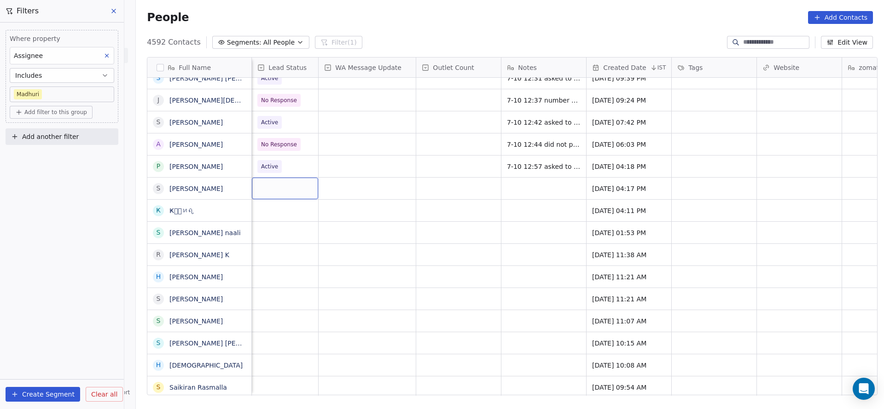
click at [284, 193] on div "grid" at bounding box center [285, 189] width 66 height 22
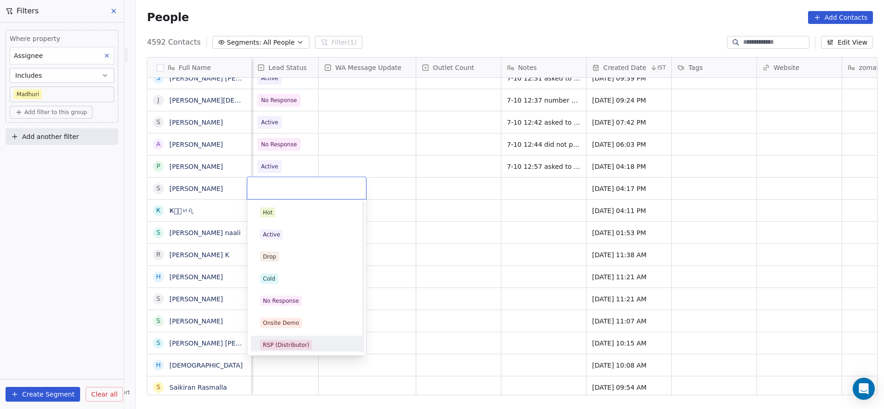
scroll to position [69, 0]
click at [275, 343] on div "Call Back" at bounding box center [276, 342] width 26 height 8
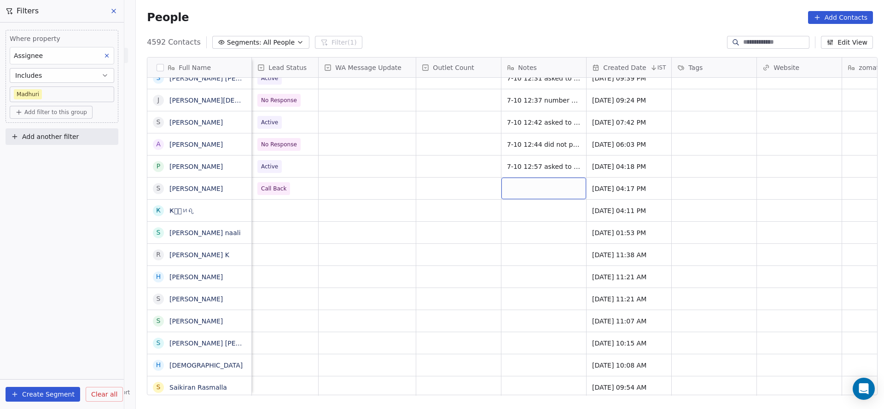
click at [545, 187] on div "grid" at bounding box center [543, 189] width 85 height 22
type textarea "**********"
click at [439, 197] on html "On2Cook India Pvt. Ltd. Contacts People Marketing Workflows Campaigns Metrics &…" at bounding box center [442, 204] width 884 height 409
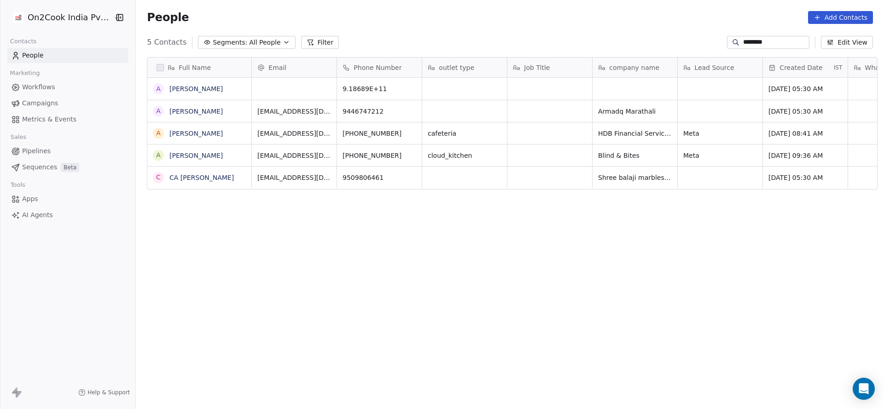
scroll to position [349, 741]
type input "********"
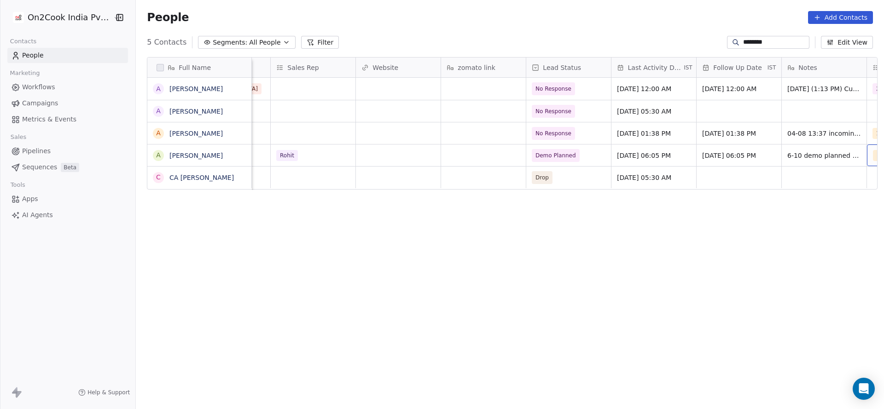
scroll to position [0, 1002]
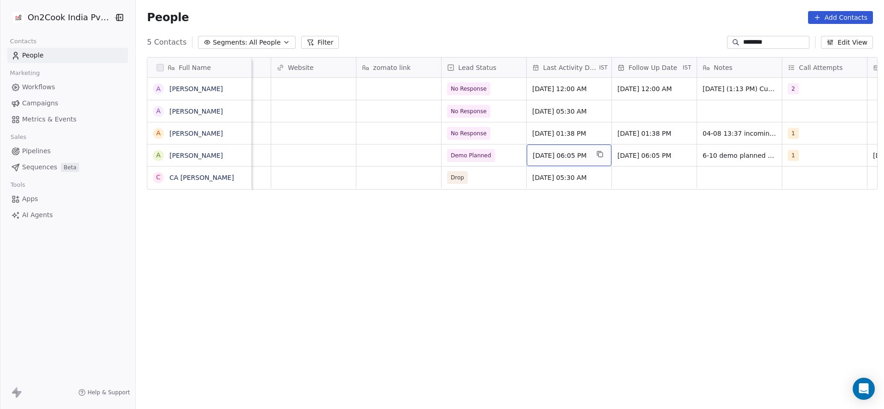
click at [559, 156] on span "Oct 06, 2025 06:05 PM" at bounding box center [560, 155] width 56 height 9
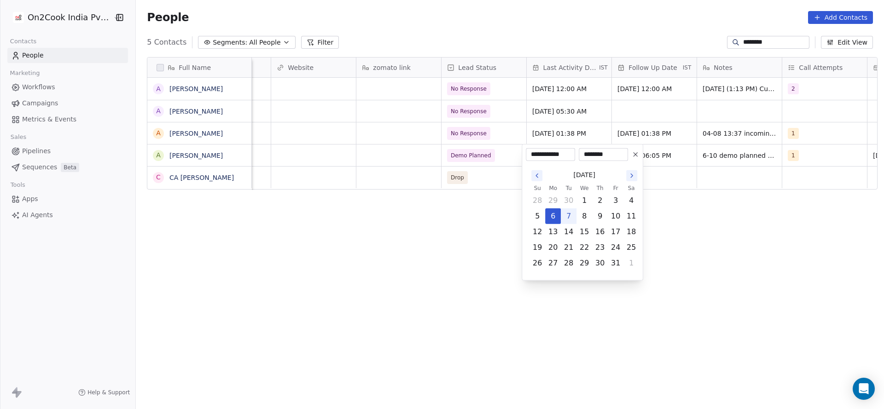
click at [574, 216] on button "7" at bounding box center [568, 216] width 15 height 15
type input "**********"
click at [483, 215] on html "On2Cook India Pvt. Ltd. Contacts People Marketing Workflows Campaigns Metrics &…" at bounding box center [442, 204] width 884 height 409
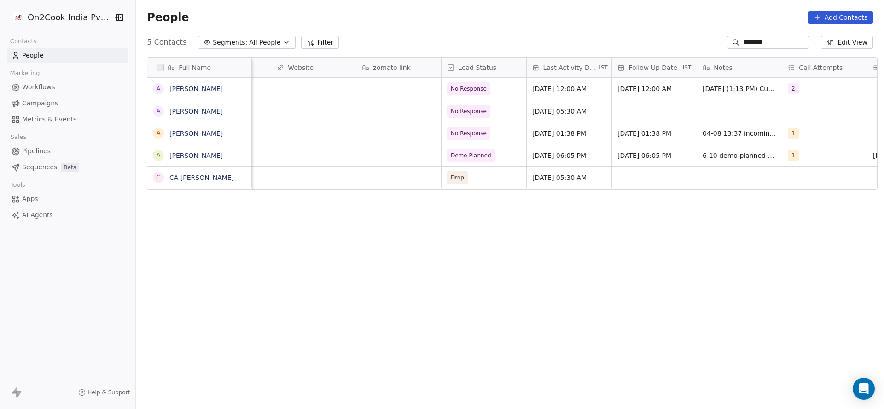
click at [754, 37] on div "********" at bounding box center [768, 42] width 82 height 13
click at [752, 39] on input "********" at bounding box center [775, 42] width 64 height 9
